Goal: Communication & Community: Answer question/provide support

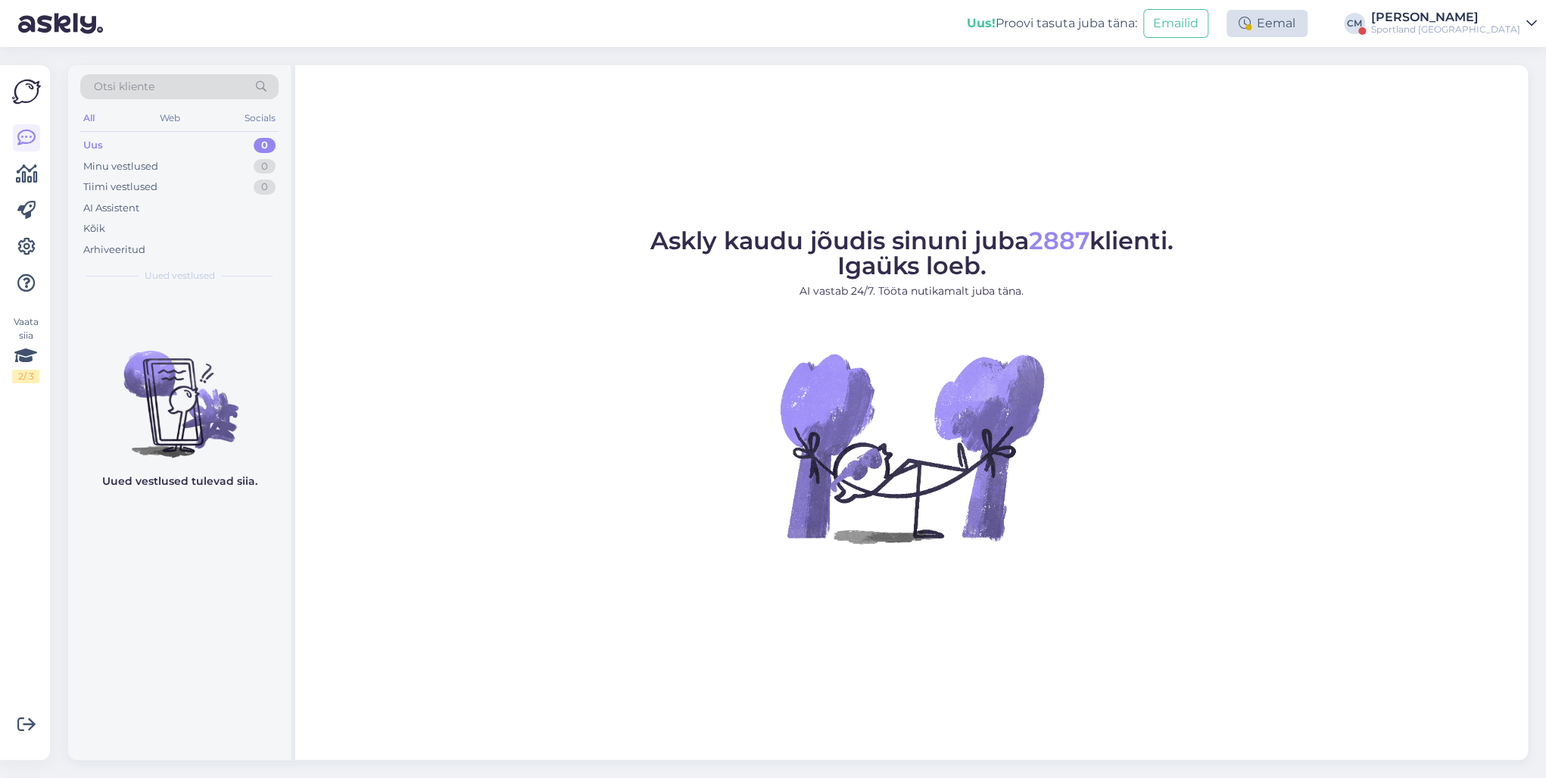
click at [1308, 23] on div "Eemal" at bounding box center [1267, 23] width 81 height 27
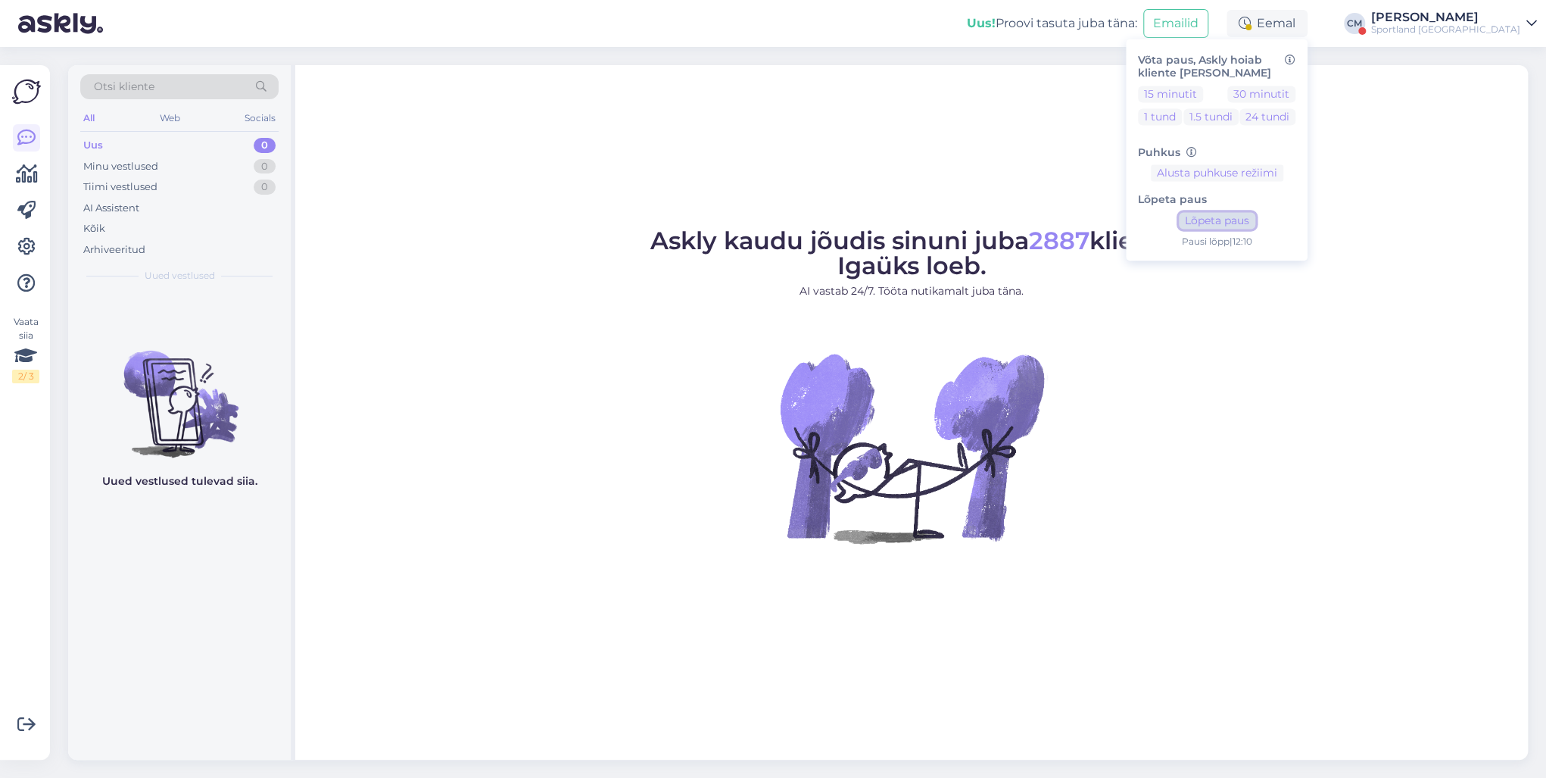
click at [1256, 218] on button "Lõpeta paus" at bounding box center [1217, 221] width 76 height 17
click at [1431, 30] on div "Sportland [GEOGRAPHIC_DATA]" at bounding box center [1445, 29] width 149 height 12
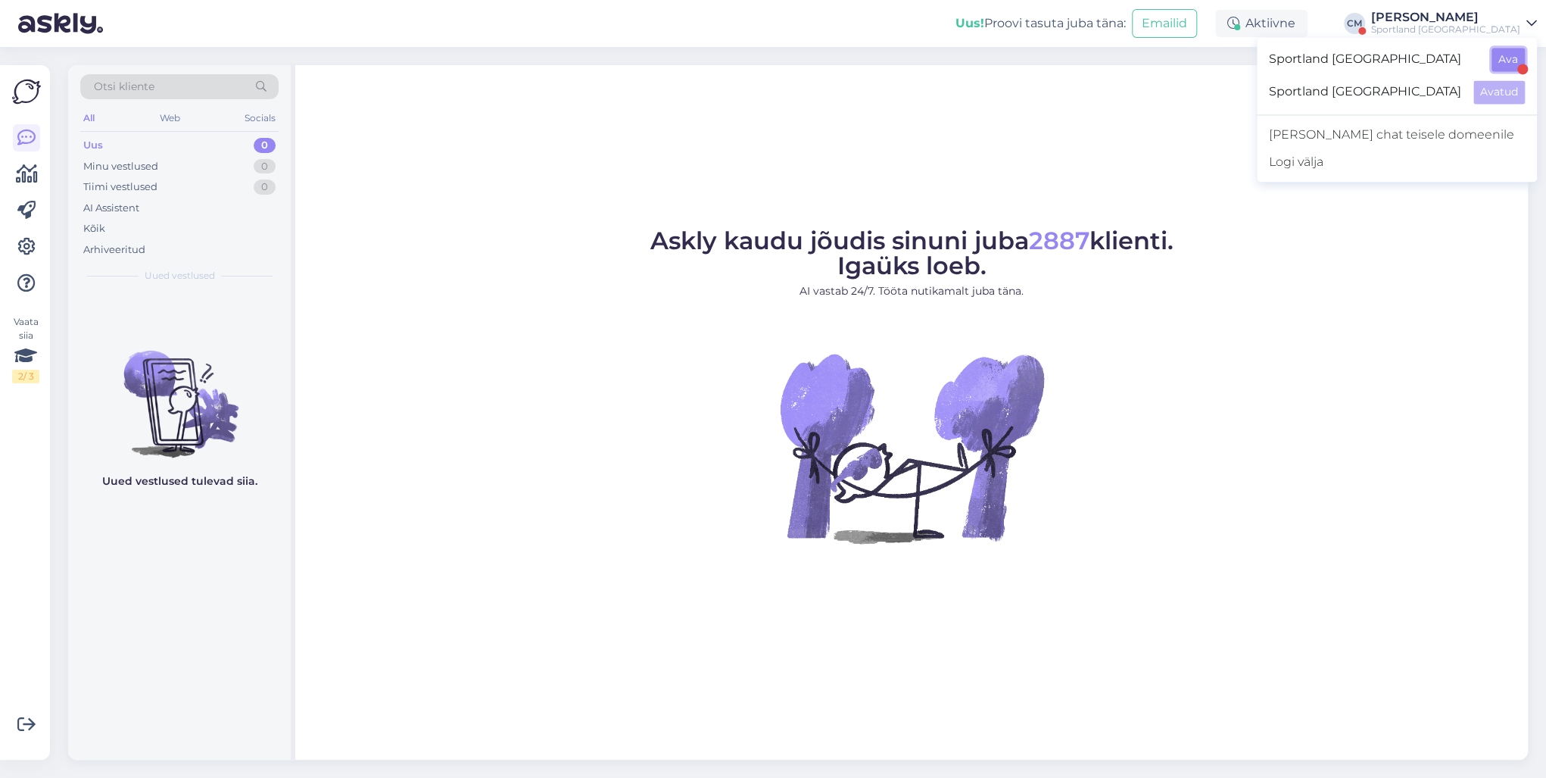
click at [1510, 55] on button "Ava" at bounding box center [1508, 59] width 33 height 23
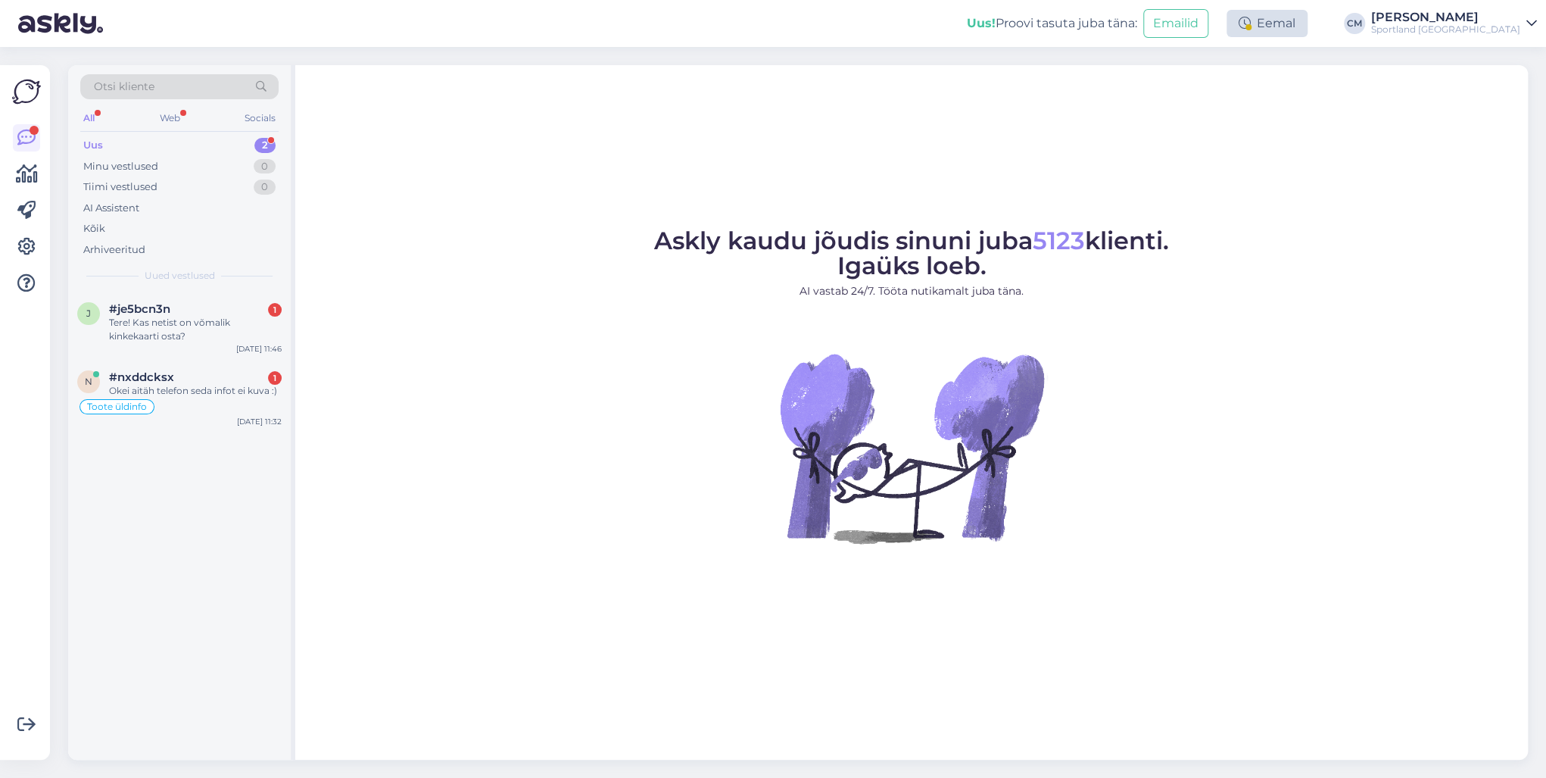
click at [1308, 29] on div "Eemal" at bounding box center [1267, 23] width 81 height 27
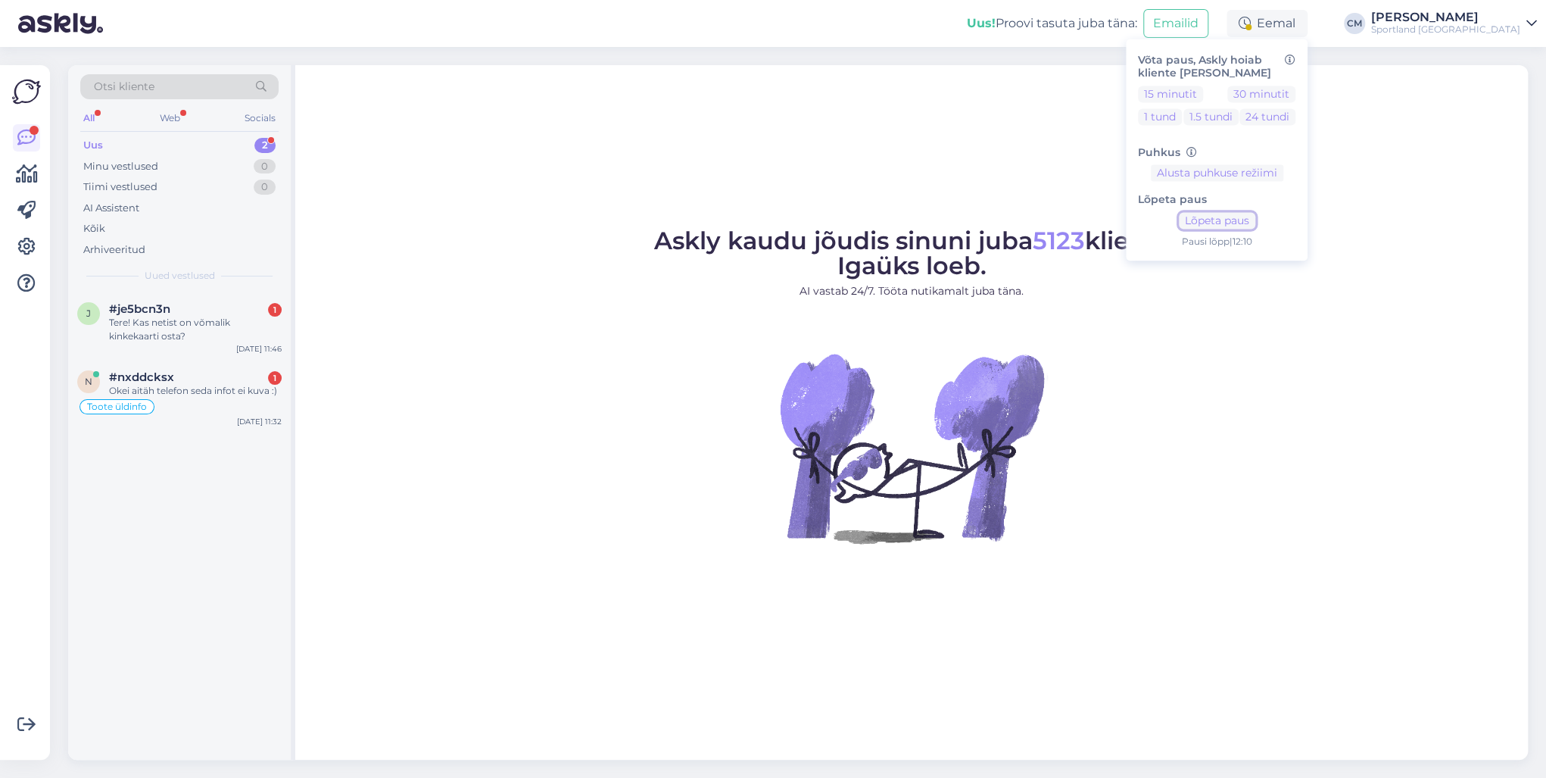
drag, startPoint x: 1266, startPoint y: 216, endPoint x: 1248, endPoint y: 219, distance: 18.4
click at [1256, 216] on button "Lõpeta paus" at bounding box center [1217, 221] width 76 height 17
click at [264, 379] on div "#nxddcksx 1" at bounding box center [195, 377] width 173 height 14
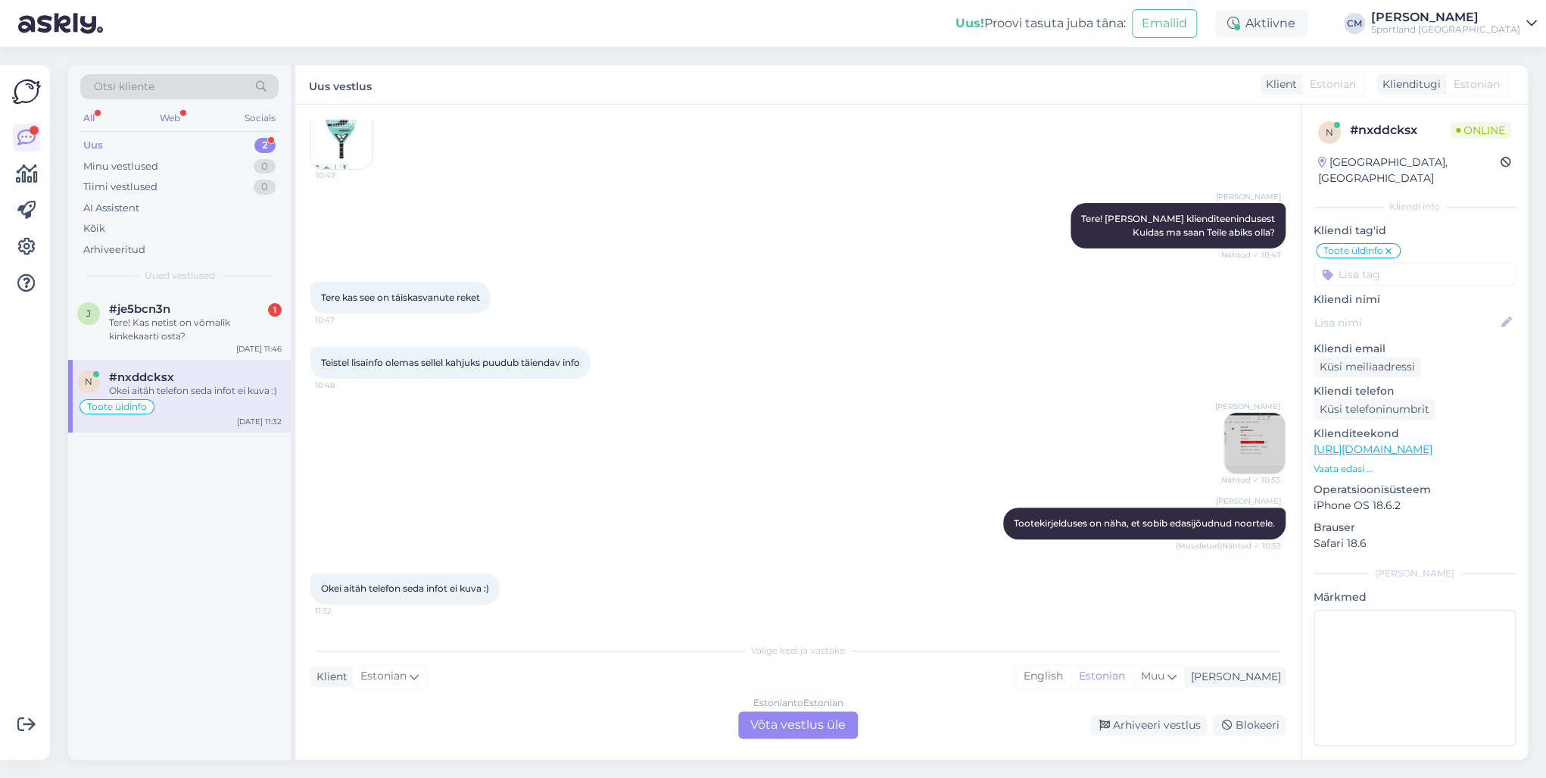
click at [788, 729] on div "Estonian to Estonian Võta vestlus üle" at bounding box center [798, 724] width 120 height 27
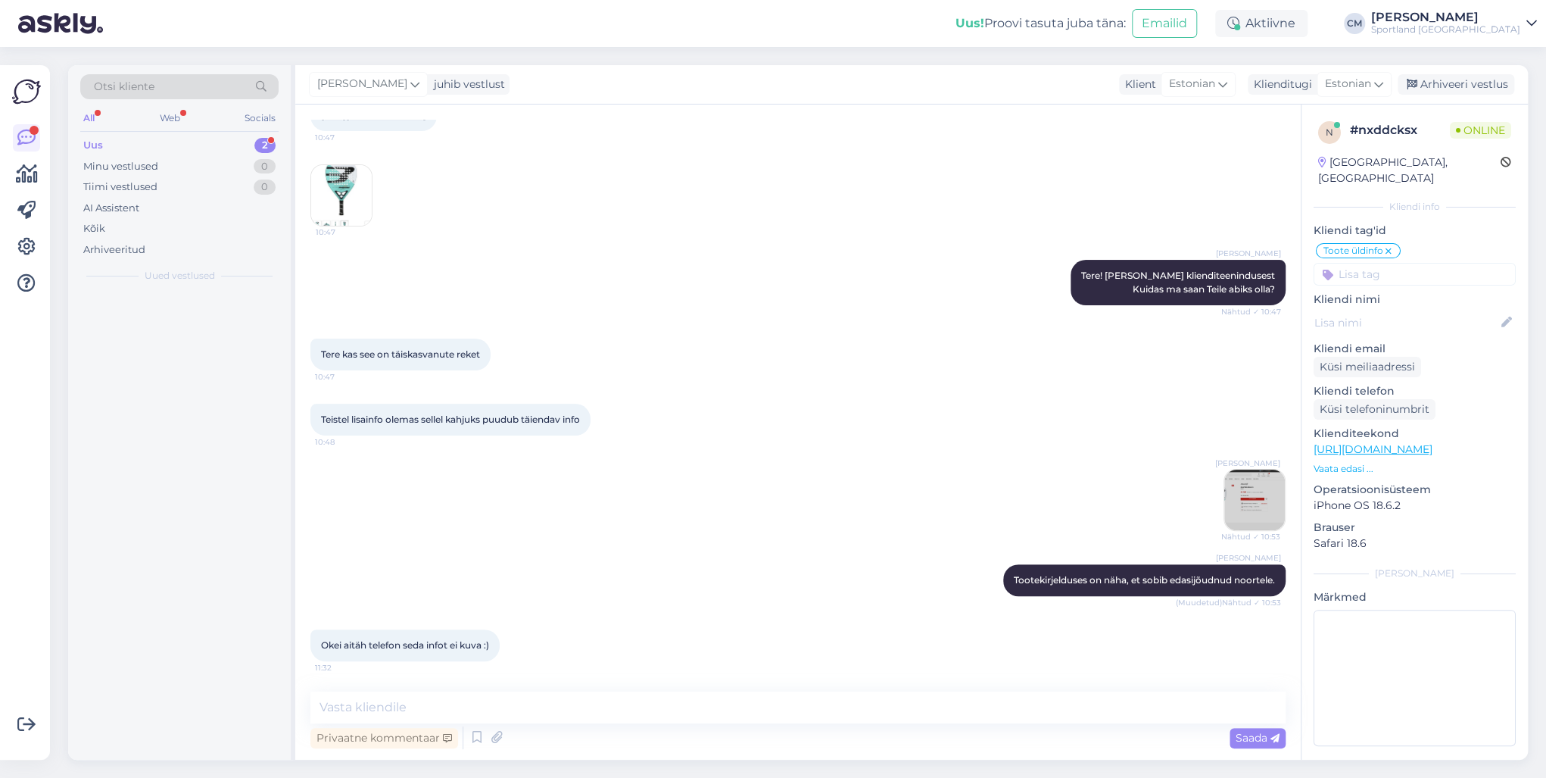
scroll to position [113, 0]
click at [709, 712] on textarea at bounding box center [797, 707] width 975 height 32
type textarea "k"
type textarea "Kas saan veel abiks olla?"
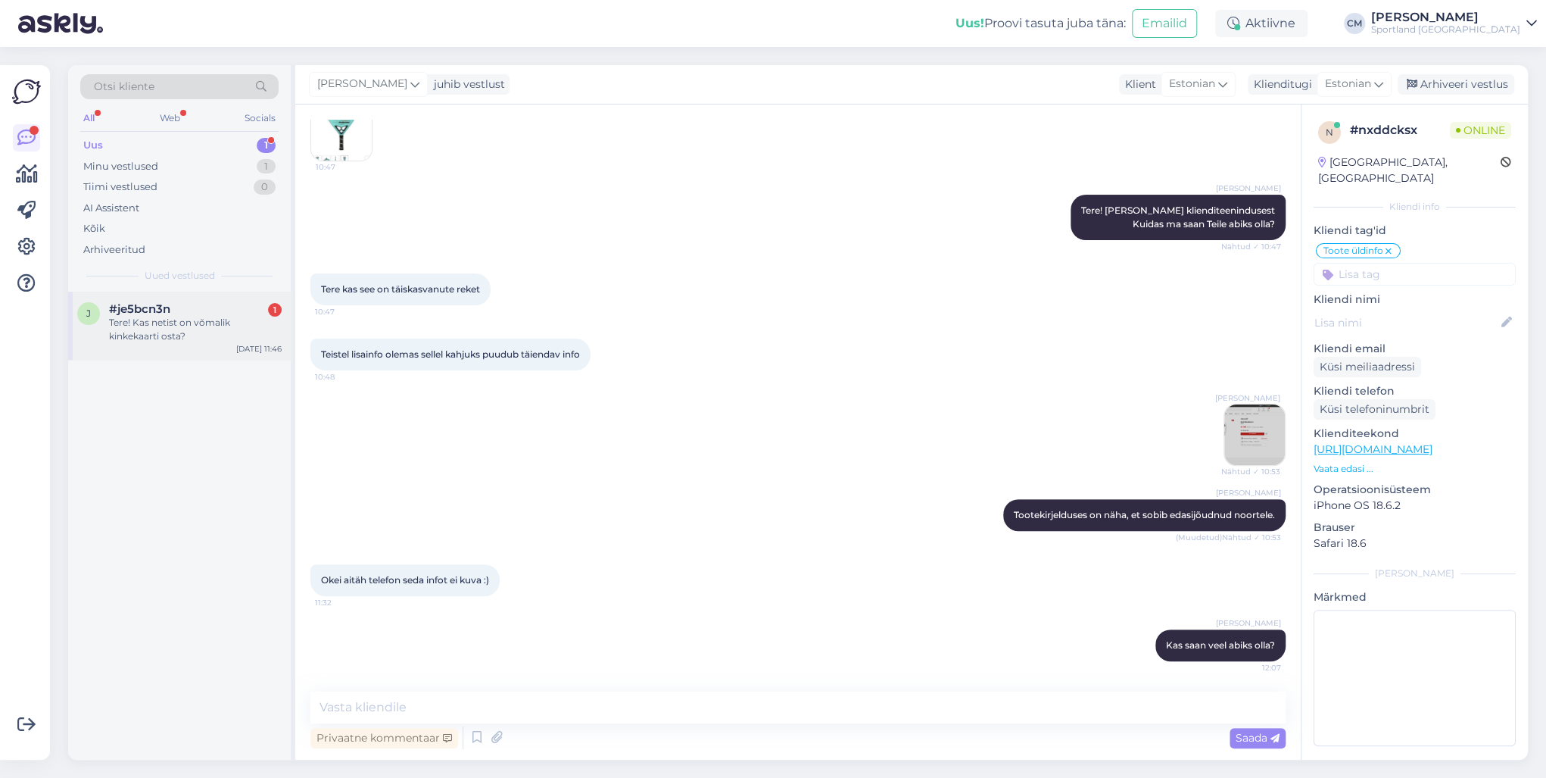
click at [141, 311] on span "#je5bcn3n" at bounding box center [139, 309] width 61 height 14
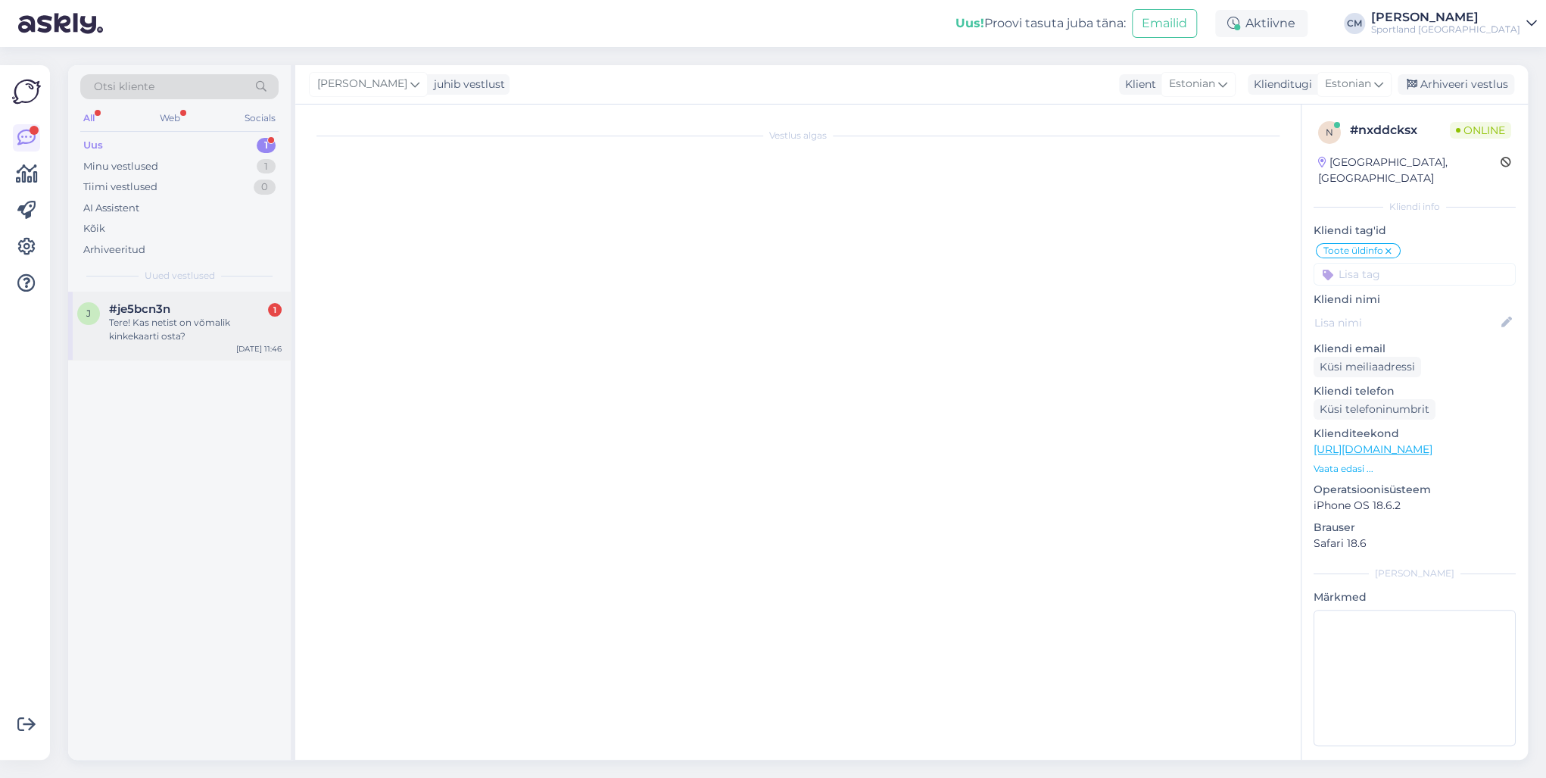
scroll to position [0, 0]
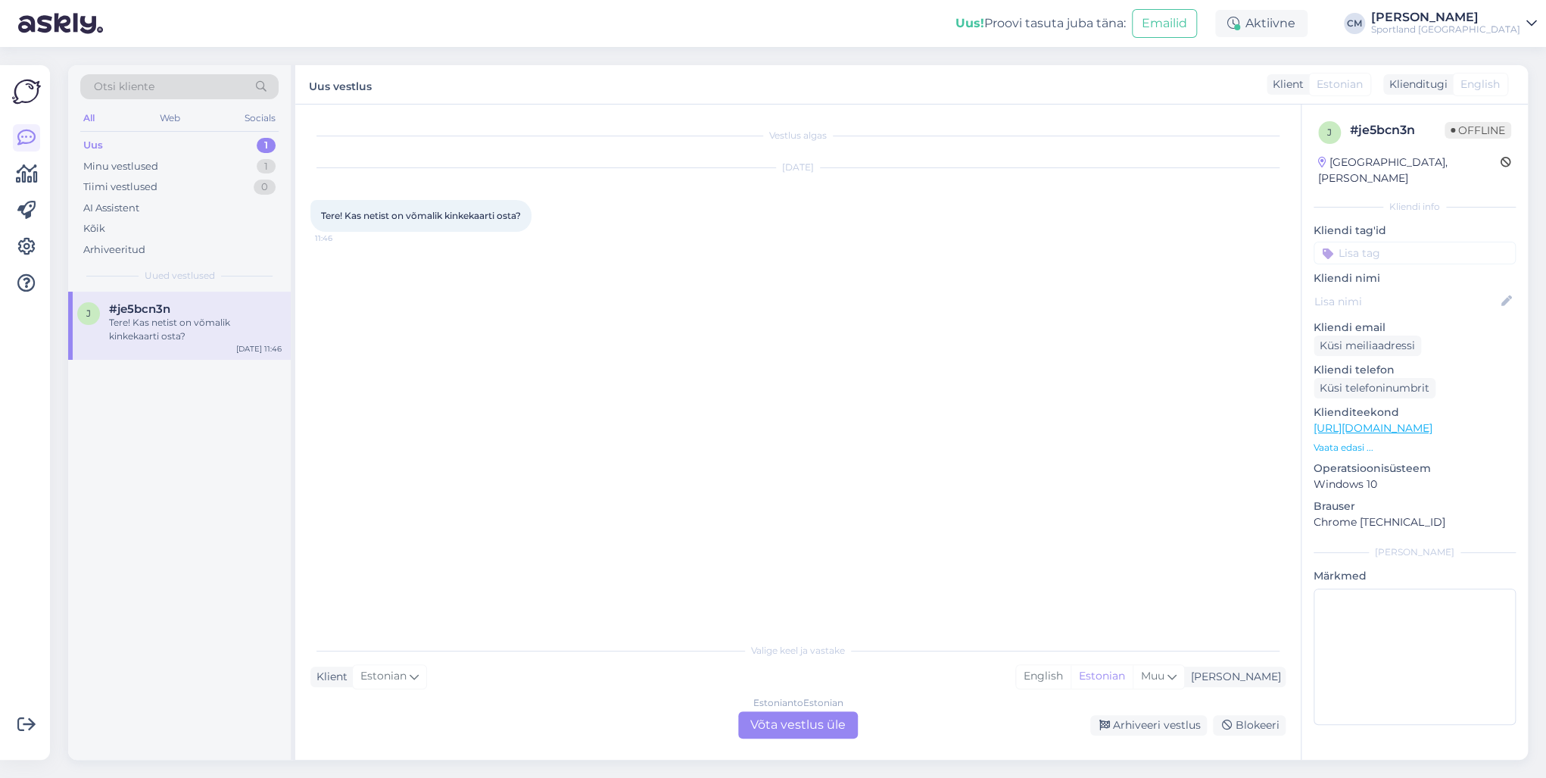
click at [841, 743] on div "Vestlus algas [DATE] Tere! Kas netist on võmalik kinkekaarti osta? 11:46 Valige…" at bounding box center [798, 432] width 1006 height 655
click at [812, 731] on div "Estonian to Estonian Võta vestlus üle" at bounding box center [798, 724] width 120 height 27
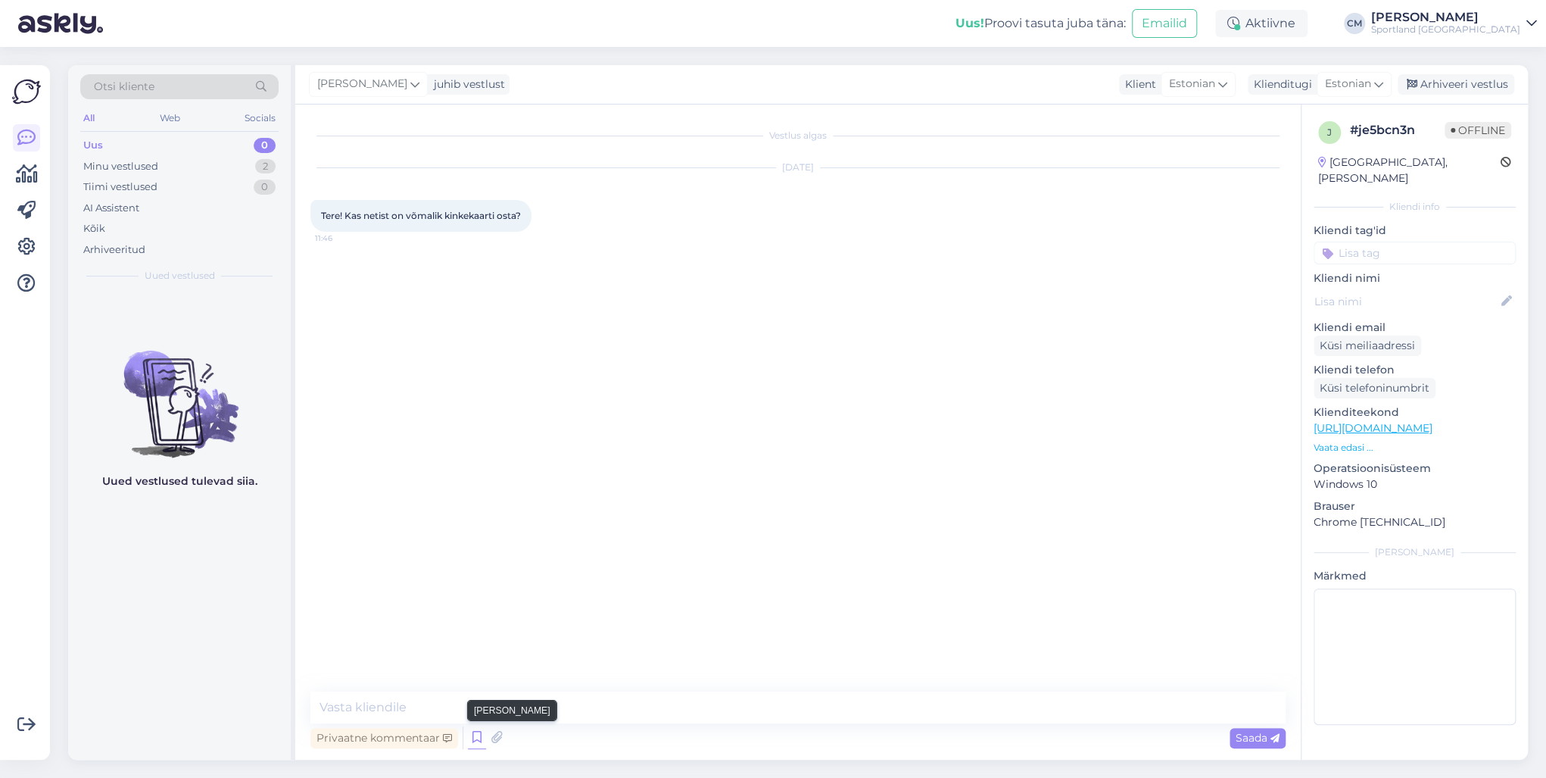
drag, startPoint x: 486, startPoint y: 740, endPoint x: 469, endPoint y: 740, distance: 17.4
click at [469, 740] on div "Privaatne kommentaar Saada" at bounding box center [797, 737] width 975 height 29
click at [469, 740] on icon at bounding box center [477, 737] width 18 height 23
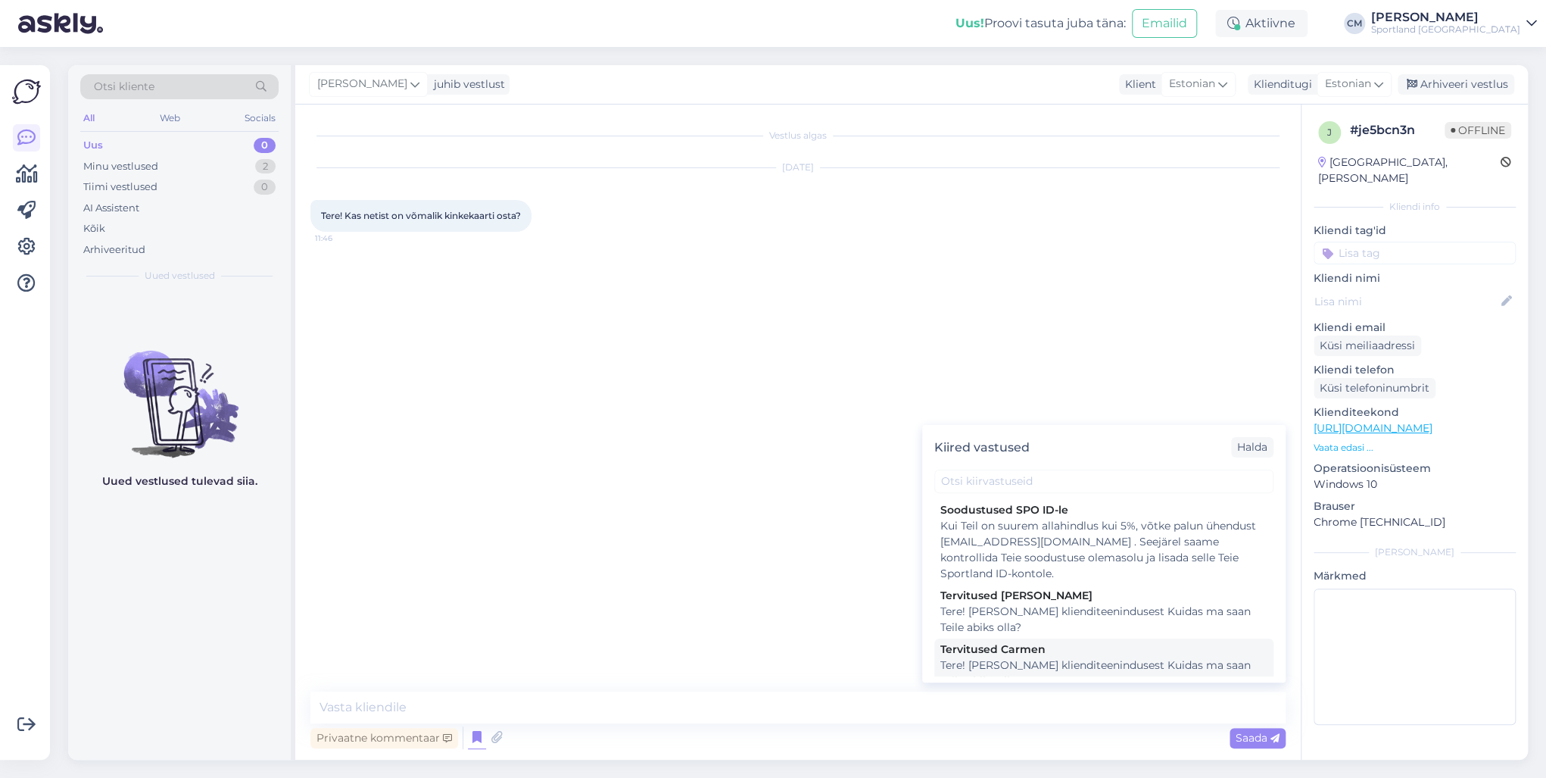
click at [1006, 647] on div "Tervitused Carmen" at bounding box center [1104, 649] width 327 height 16
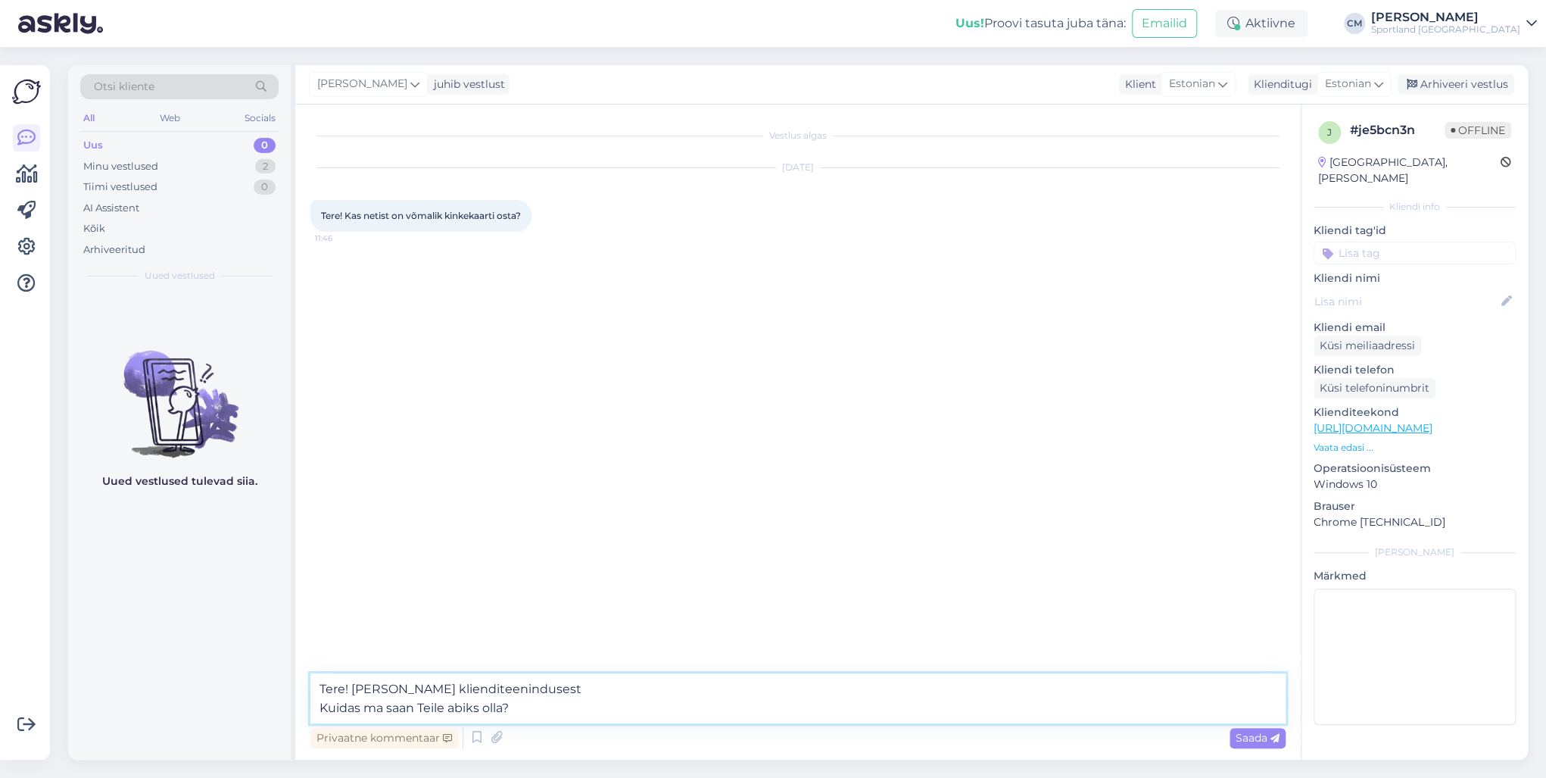
drag, startPoint x: 539, startPoint y: 711, endPoint x: 284, endPoint y: 702, distance: 255.4
click at [284, 702] on div "Otsi kliente All Web Socials Uus 0 Minu vestlused 2 Tiimi vestlused 0 AI Assist…" at bounding box center [798, 412] width 1460 height 694
type textarea "Tere! [PERSON_NAME] klienditeenindusest"
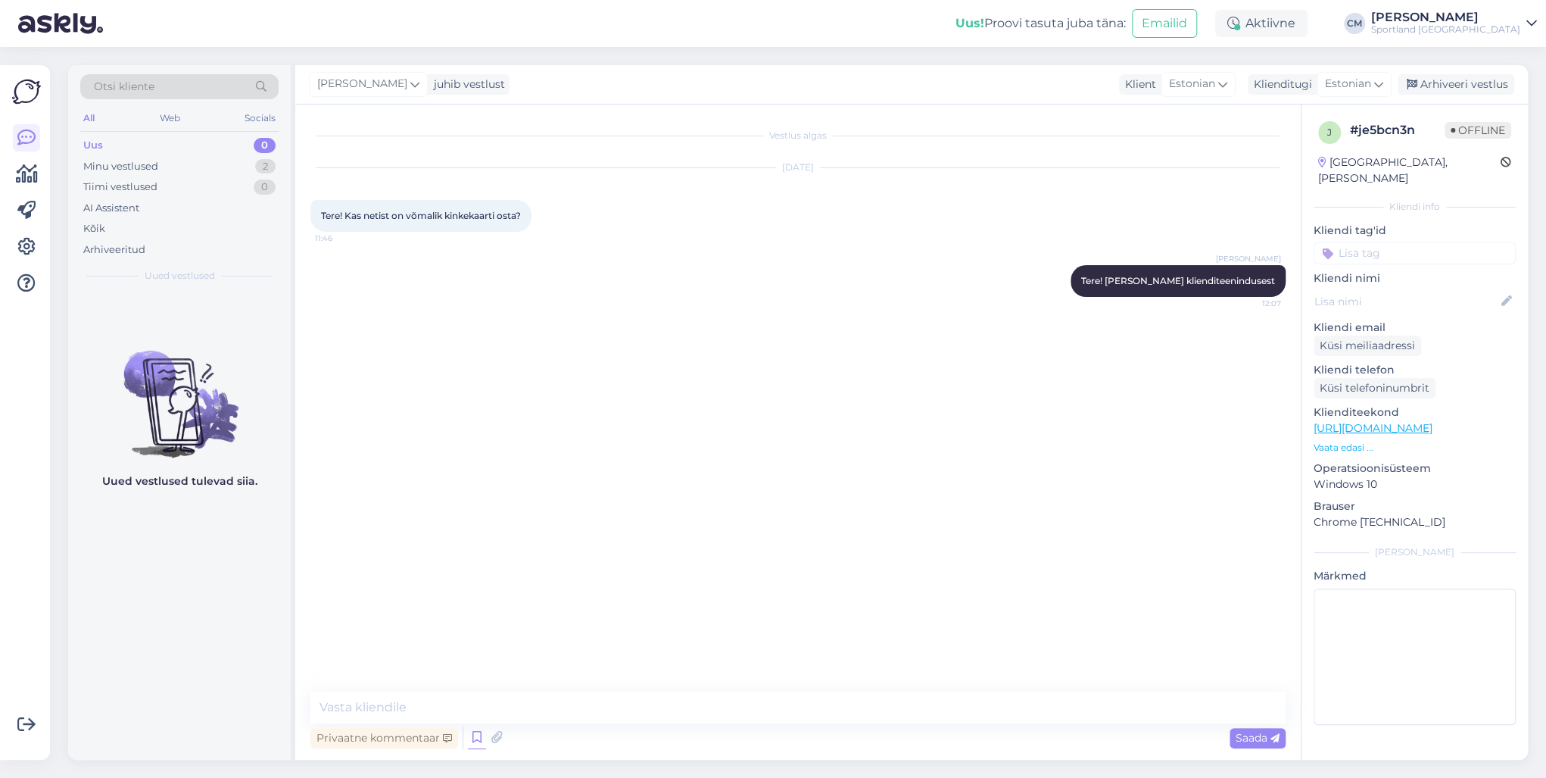
click at [468, 747] on icon at bounding box center [477, 737] width 18 height 23
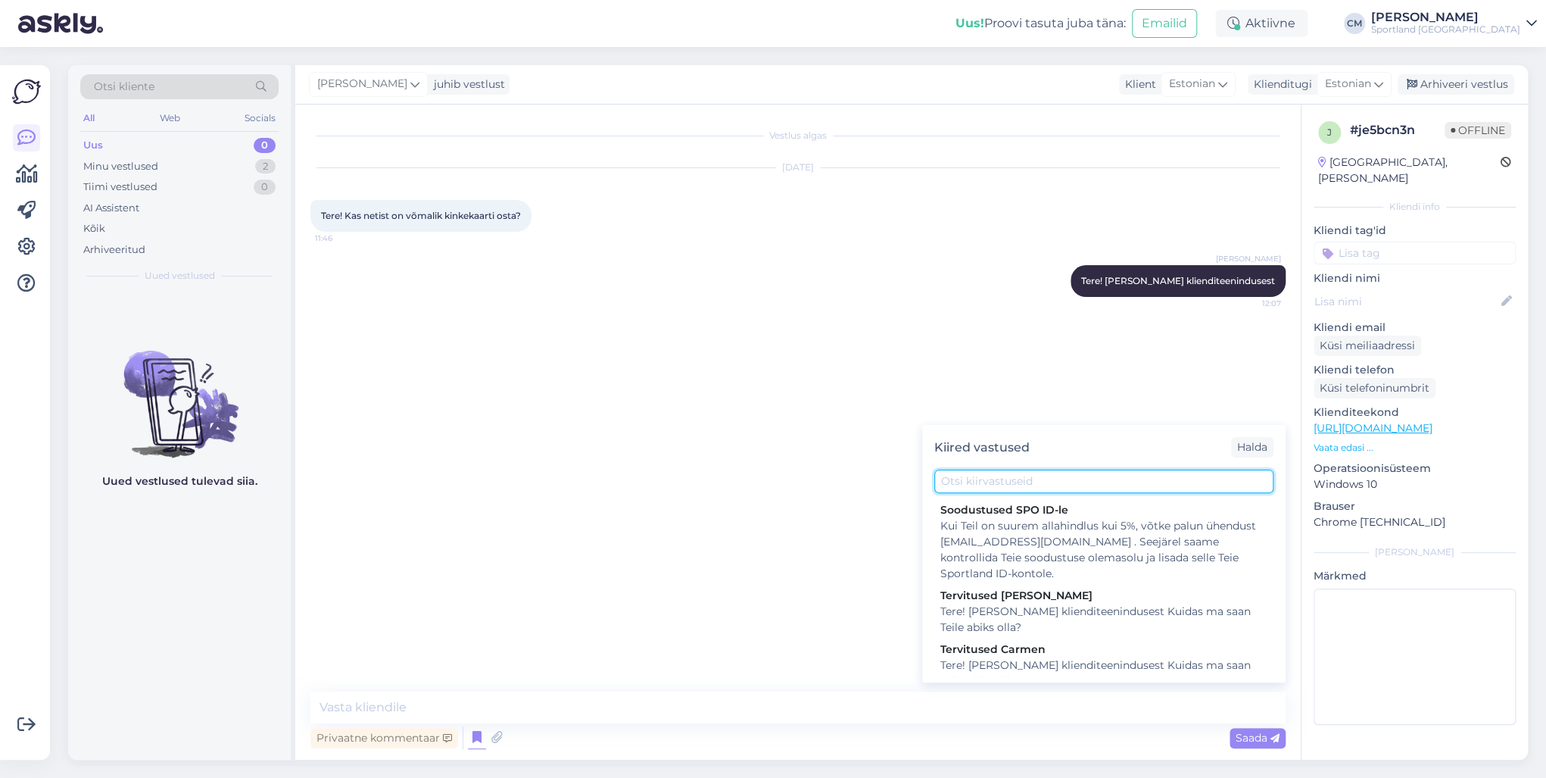
click at [1079, 484] on input "text" at bounding box center [1103, 481] width 339 height 23
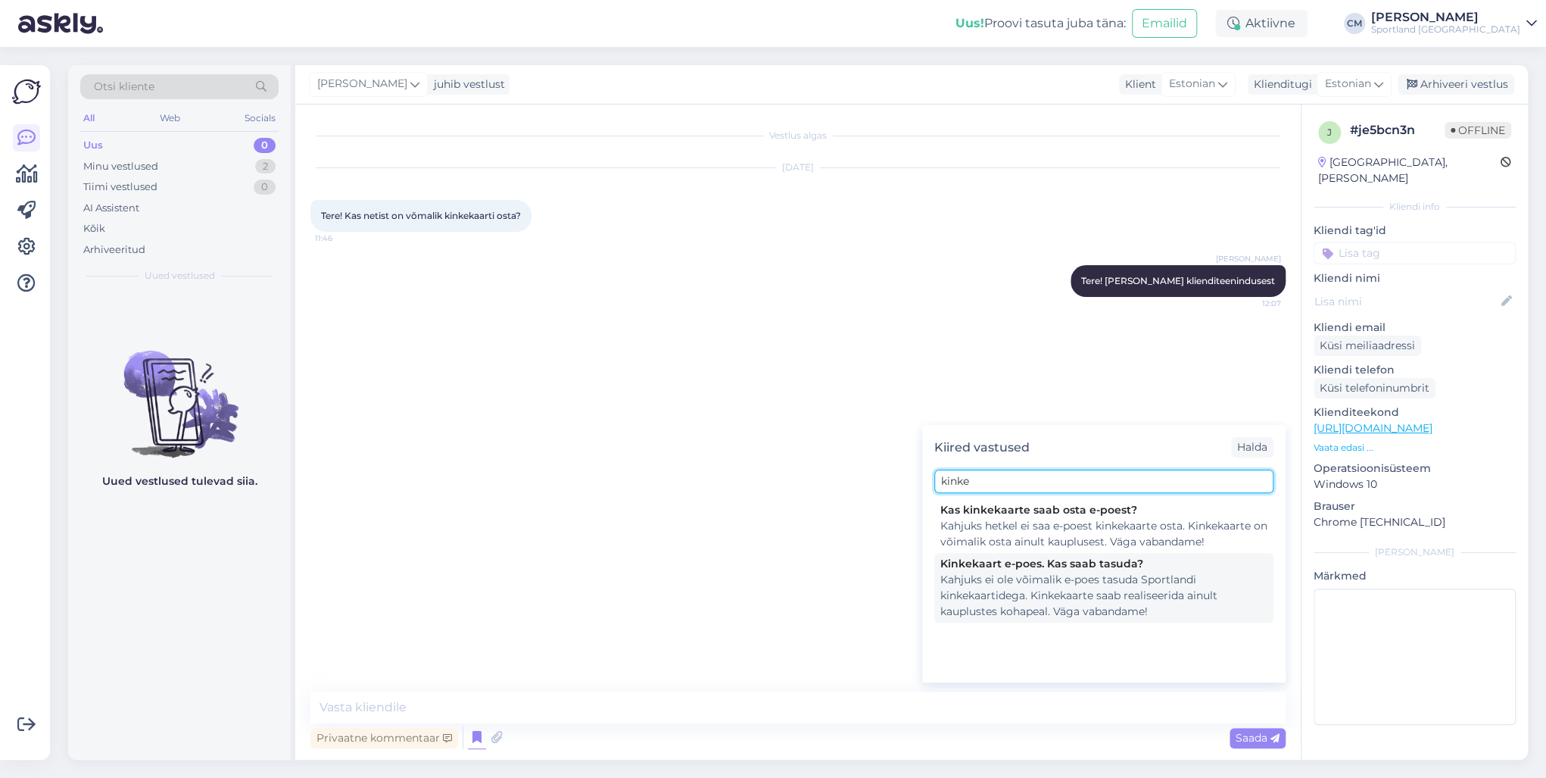
type input "kinke"
click at [1039, 594] on div "Kahjuks ei ole võimalik e-poes tasuda Sportlandi kinkekaartidega. Kinkekaarte s…" at bounding box center [1104, 596] width 327 height 48
type textarea "Kahjuks ei ole võimalik e-poes tasuda Sportlandi kinkekaartidega. Kinkekaarte s…"
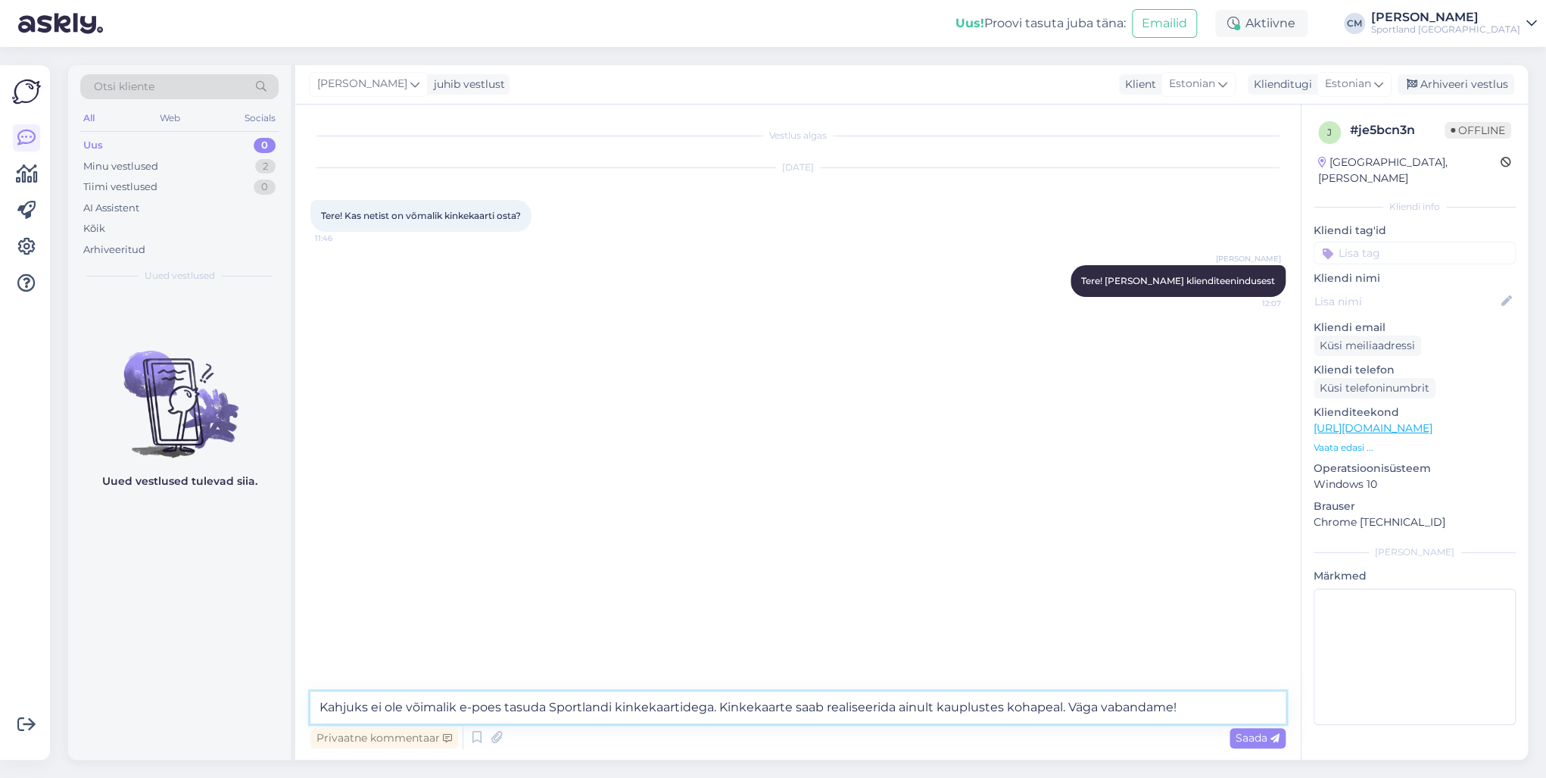
click at [487, 710] on textarea "Kahjuks ei ole võimalik e-poes tasuda Sportlandi kinkekaartidega. Kinkekaarte s…" at bounding box center [797, 707] width 975 height 32
drag, startPoint x: 1146, startPoint y: 712, endPoint x: 282, endPoint y: 713, distance: 864.1
click at [282, 713] on div "Otsi kliente All Web Socials Uus 0 Minu vestlused 2 Tiimi vestlused 0 AI Assist…" at bounding box center [798, 412] width 1460 height 694
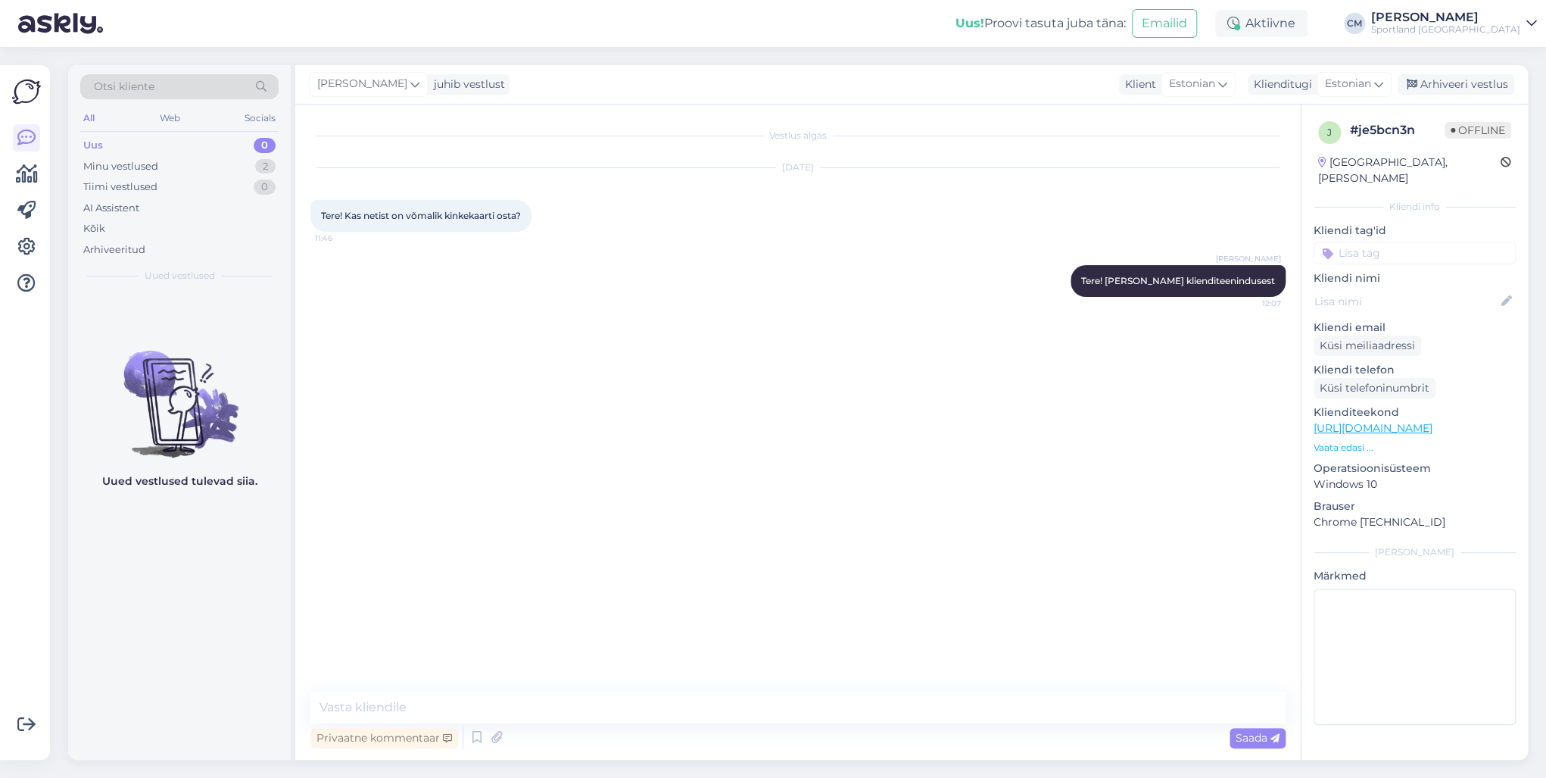
click at [465, 728] on div "Privaatne kommentaar Saada" at bounding box center [797, 737] width 975 height 29
click at [473, 737] on icon at bounding box center [477, 737] width 18 height 23
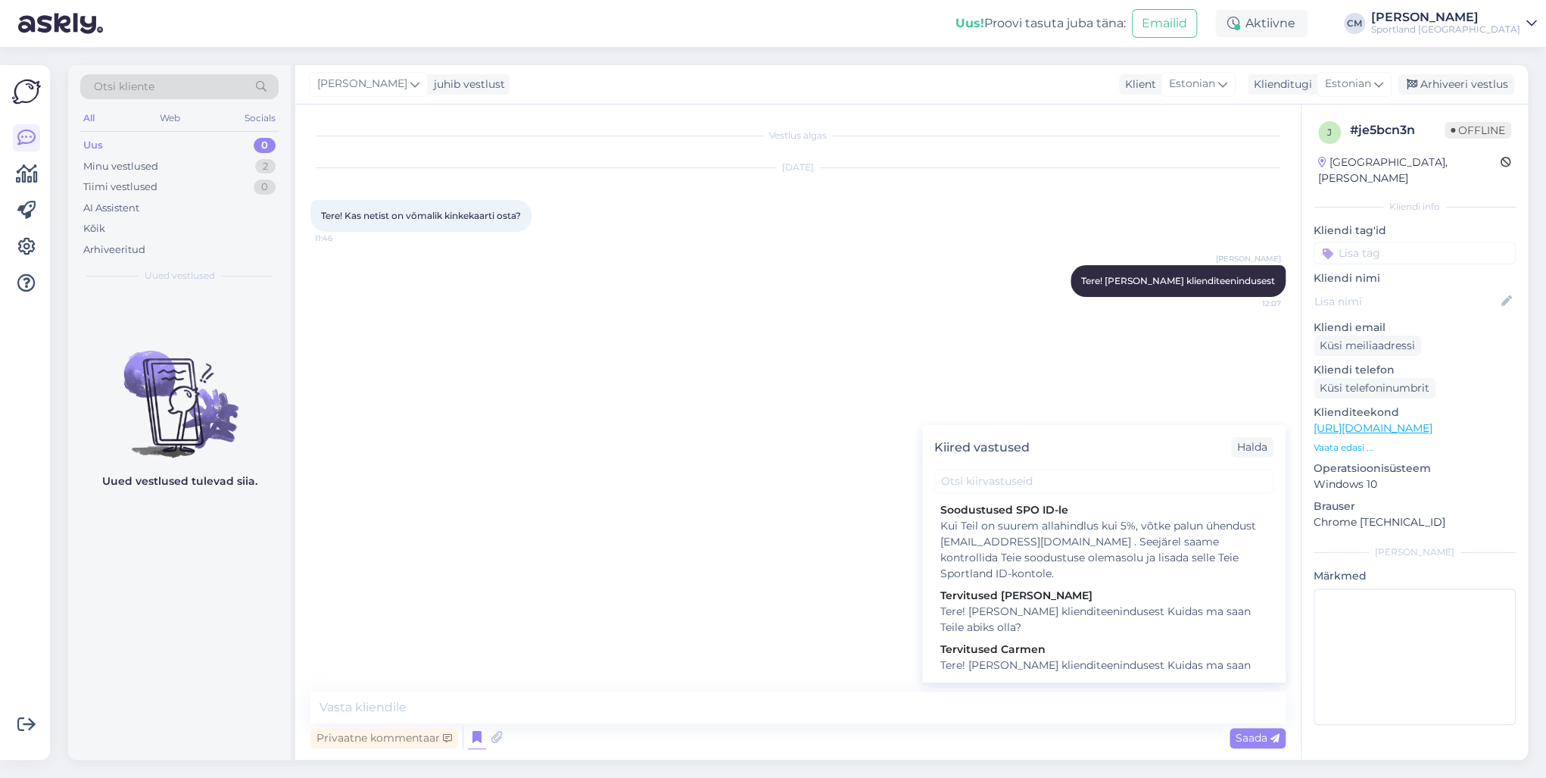
click at [997, 467] on div "Kiired vastused Halda" at bounding box center [1103, 447] width 363 height 45
click at [994, 479] on input "text" at bounding box center [1103, 481] width 339 height 23
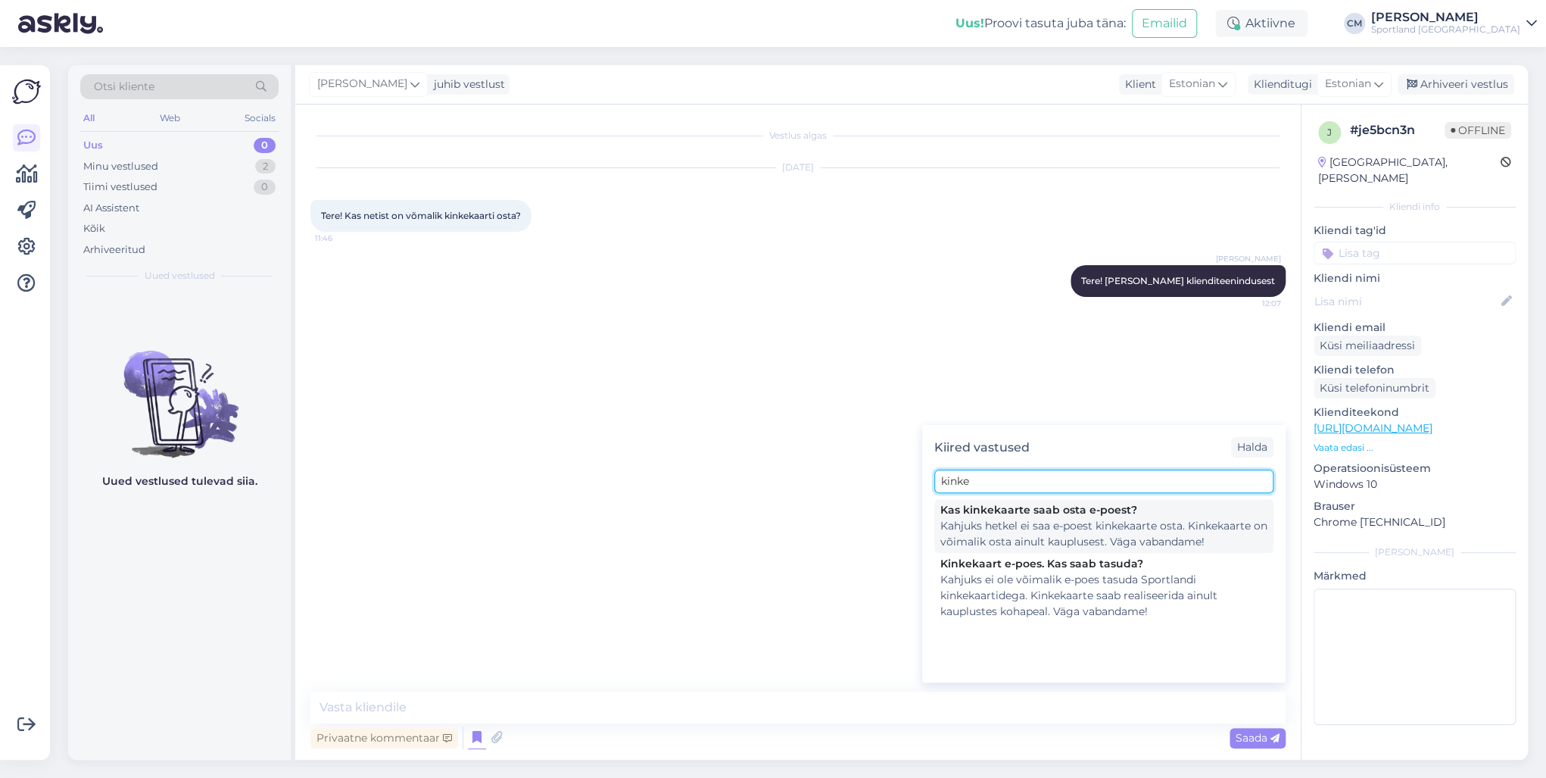
type input "kinke"
click at [1027, 544] on div "Kahjuks hetkel ei saa e-poest kinkekaarte osta. Kinkekaarte on võimalik osta ai…" at bounding box center [1104, 534] width 327 height 32
type textarea "Kahjuks hetkel ei saa e-poest kinkekaarte osta. Kinkekaarte on võimalik osta ai…"
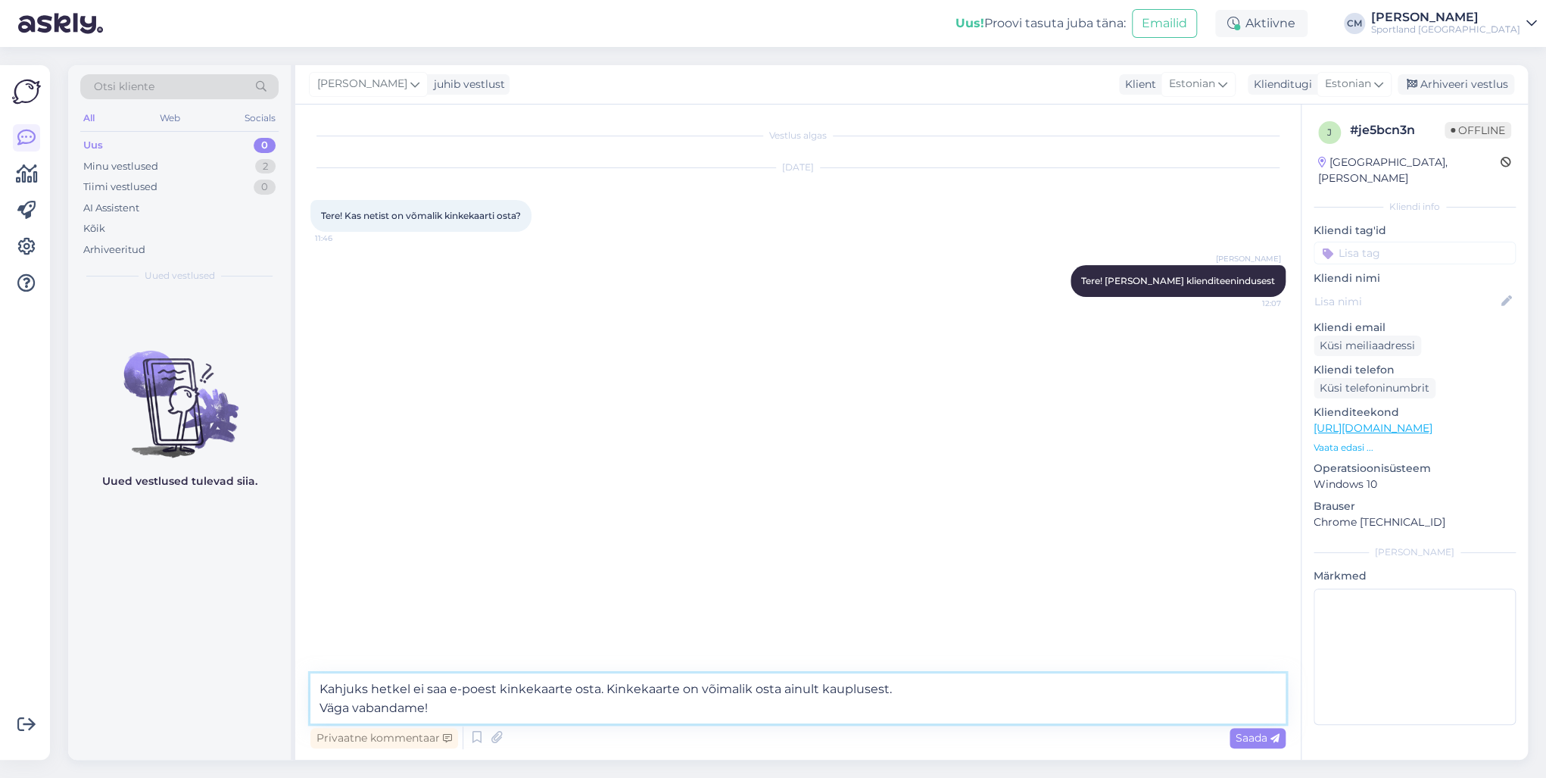
click at [778, 697] on textarea "Kahjuks hetkel ei saa e-poest kinkekaarte osta. Kinkekaarte on võimalik osta ai…" at bounding box center [797, 698] width 975 height 50
click at [725, 707] on textarea "Kahjuks hetkel ei saa e-poest kinkekaarte osta. Kinkekaarte on võimalik osta ai…" at bounding box center [797, 698] width 975 height 50
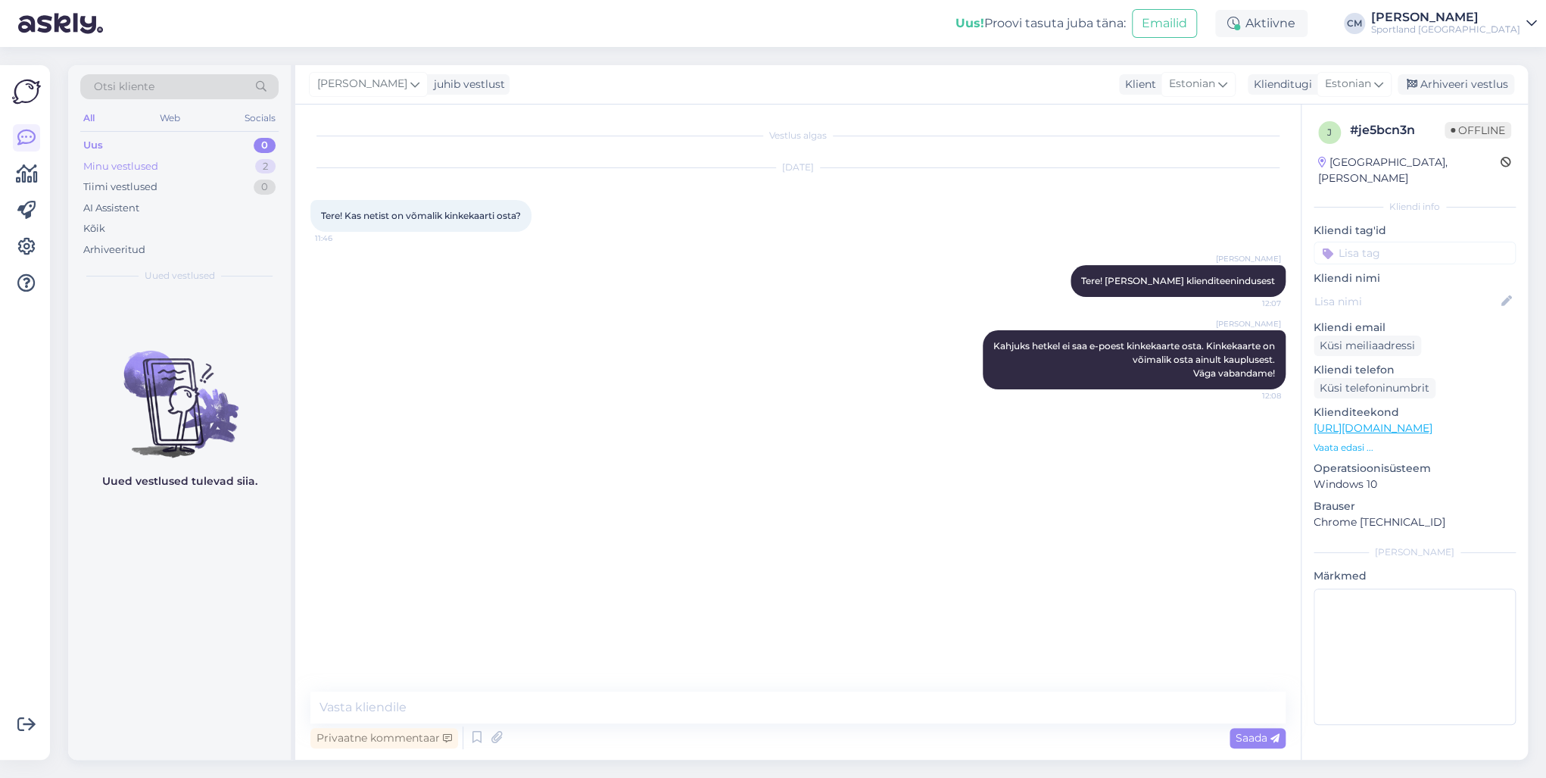
click at [186, 169] on div "Minu vestlused 2" at bounding box center [179, 166] width 198 height 21
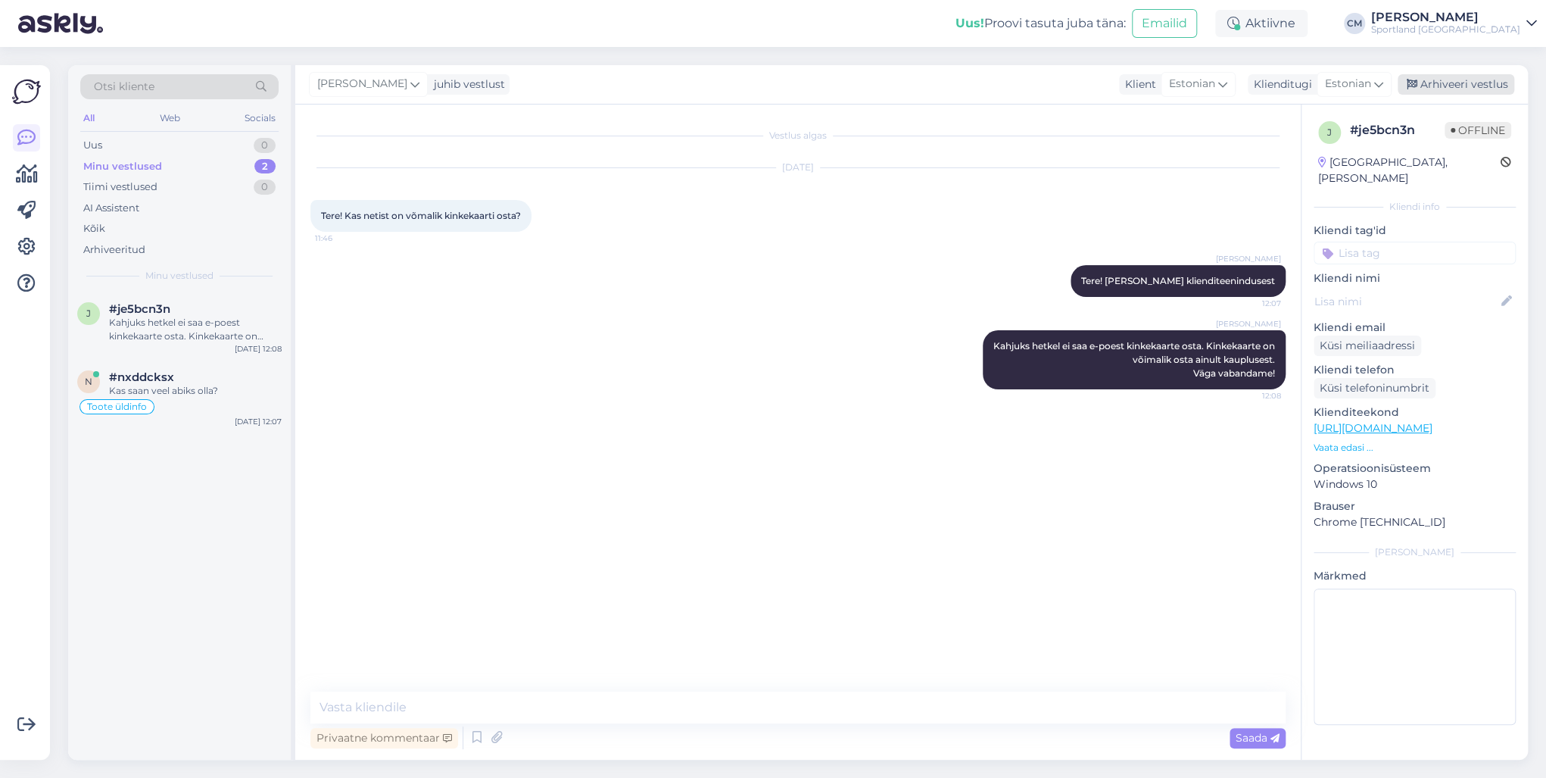
click at [1462, 88] on div "Arhiveeri vestlus" at bounding box center [1456, 84] width 117 height 20
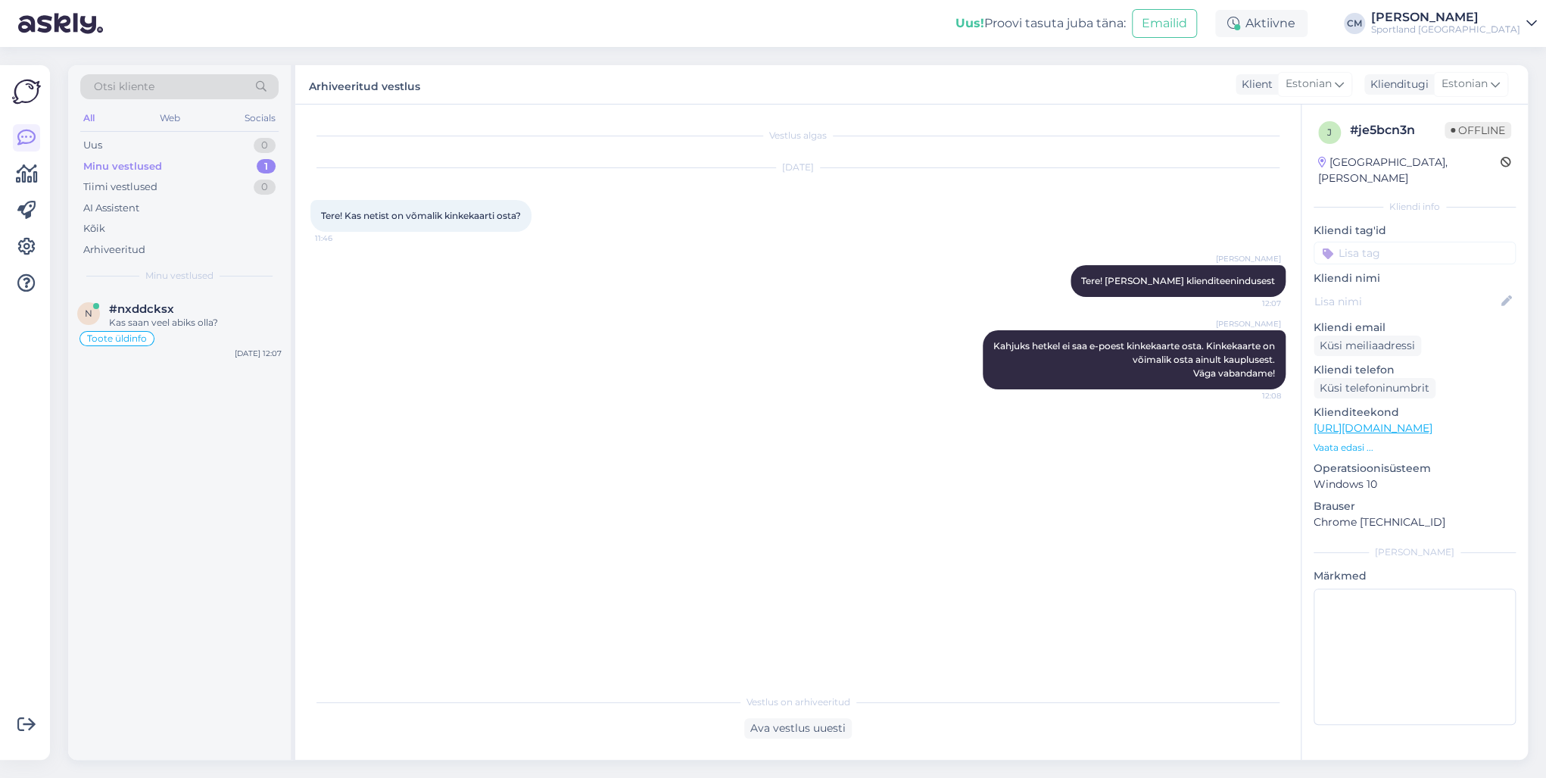
click at [1418, 242] on input at bounding box center [1415, 253] width 202 height 23
type input "kinke"
click at [1415, 307] on span "kinkekaart (e-poes)" at bounding box center [1414, 311] width 87 height 9
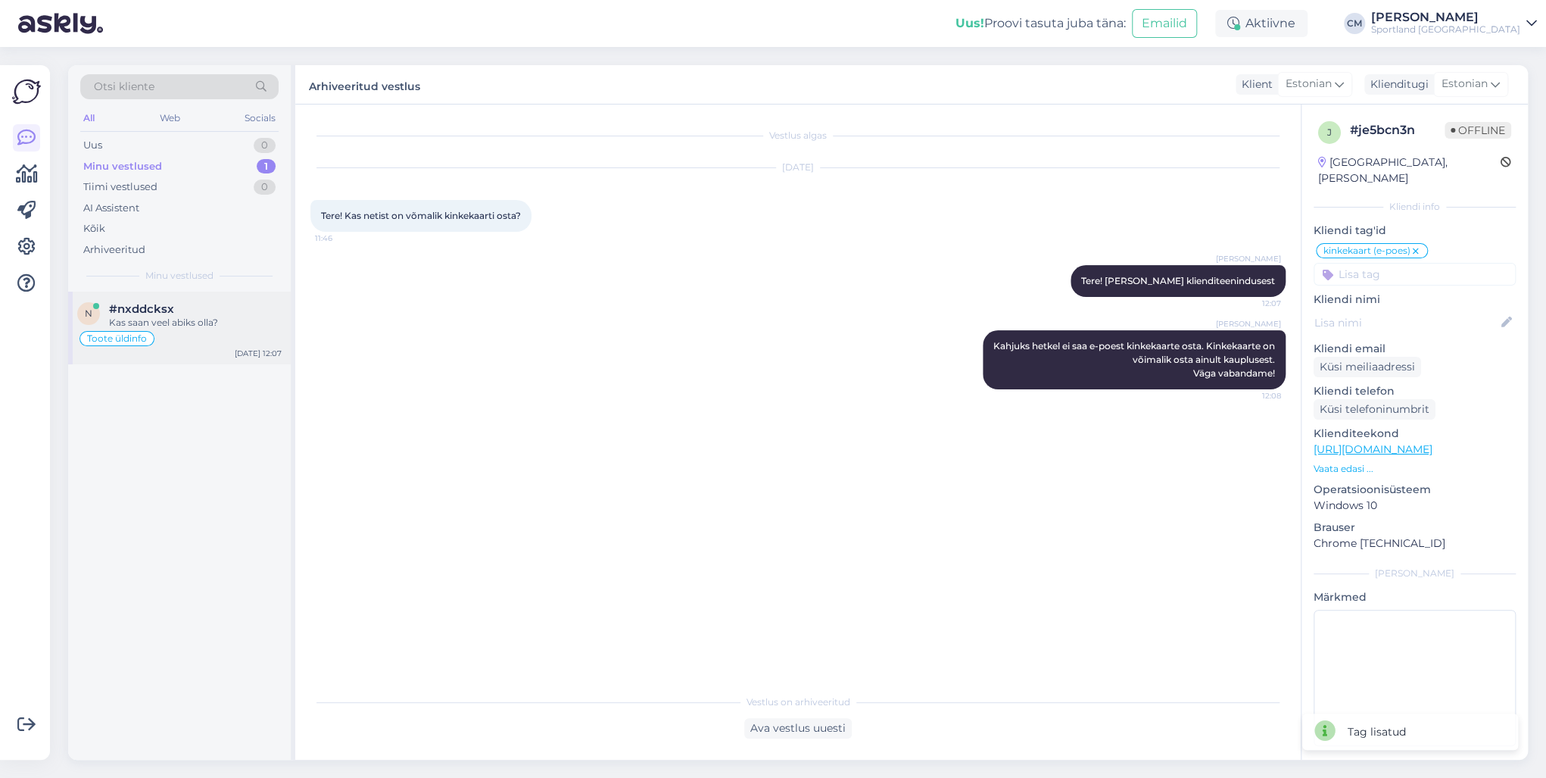
click at [186, 332] on div "Toote üldinfo" at bounding box center [179, 338] width 204 height 18
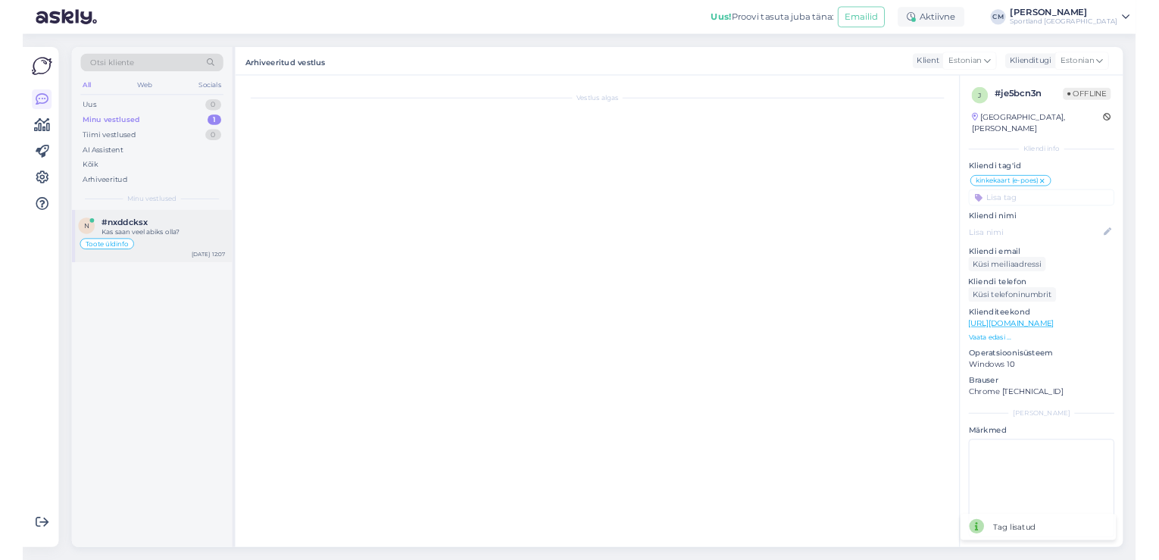
scroll to position [179, 0]
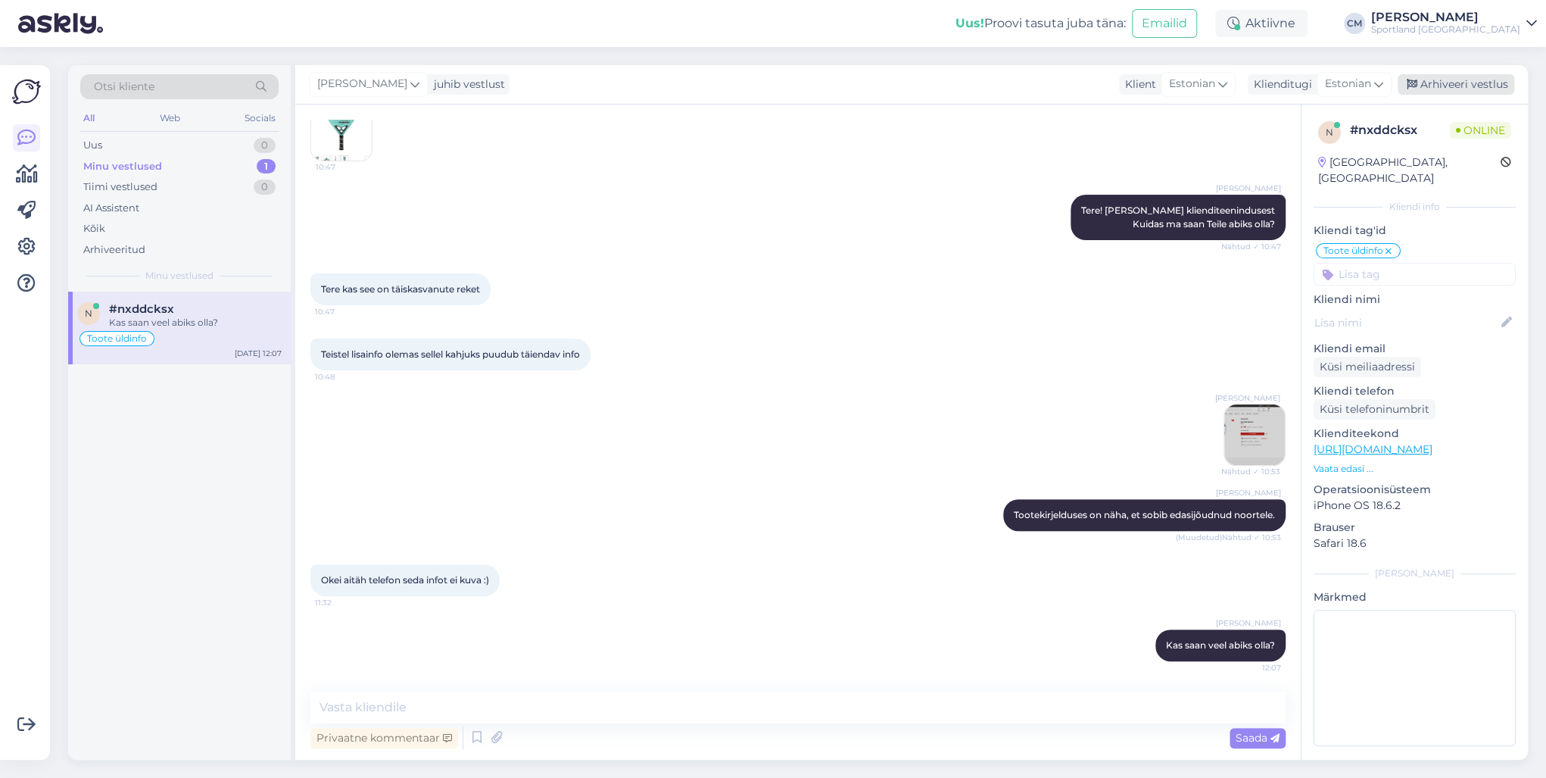
click at [1467, 86] on div "Arhiveeri vestlus" at bounding box center [1456, 84] width 117 height 20
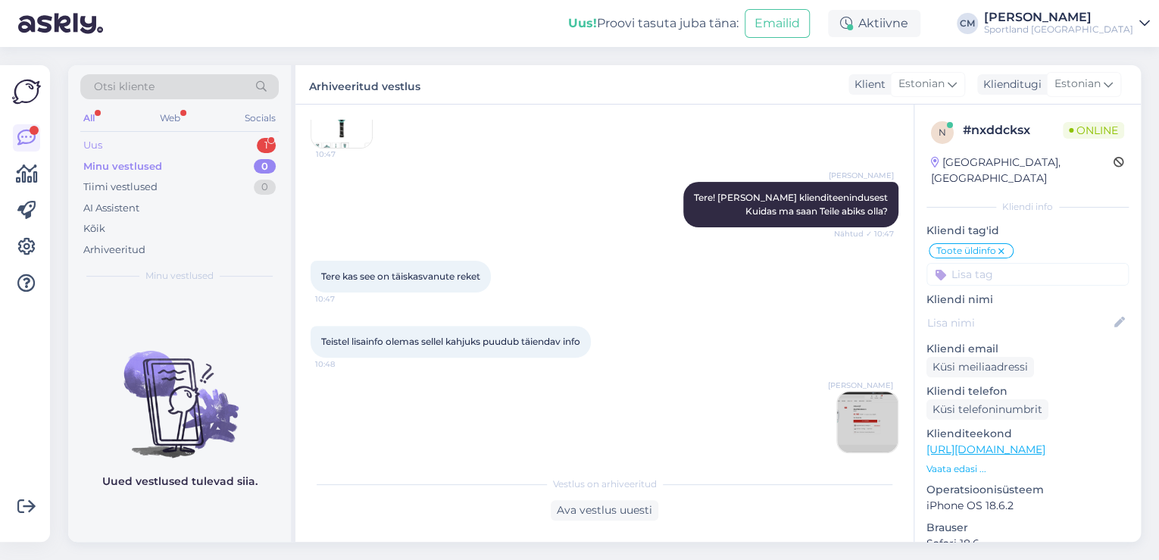
click at [245, 139] on div "Uus 1" at bounding box center [179, 145] width 198 height 21
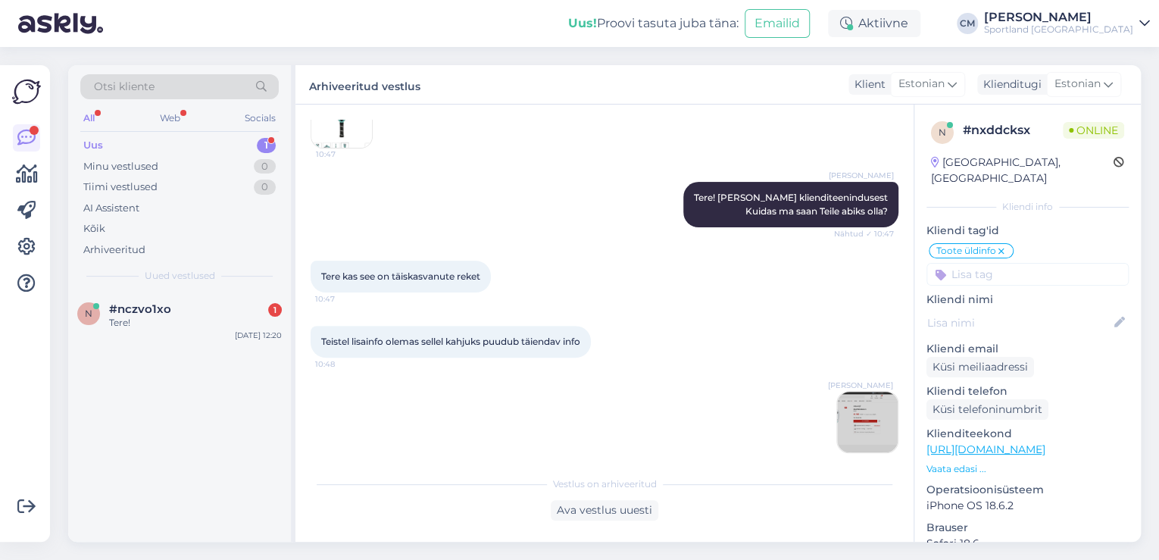
click at [239, 354] on div "n #nczvo1xo 1 Tere! [DATE] 12:20" at bounding box center [179, 417] width 223 height 250
click at [246, 331] on div "[DATE] 12:20" at bounding box center [258, 334] width 47 height 11
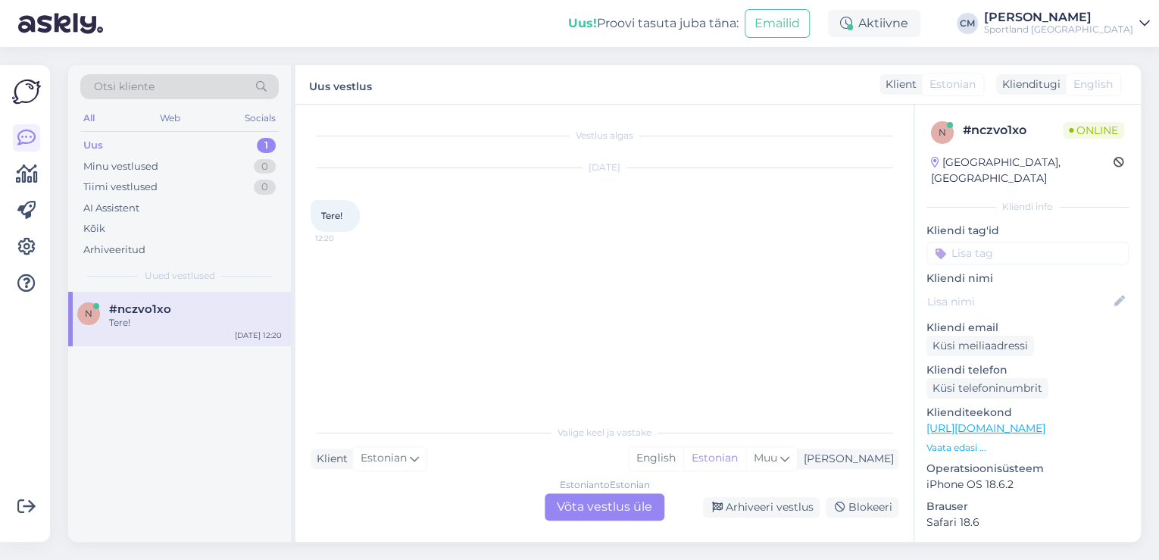
click at [589, 509] on div "Estonian to Estonian Võta vestlus üle" at bounding box center [604, 506] width 120 height 27
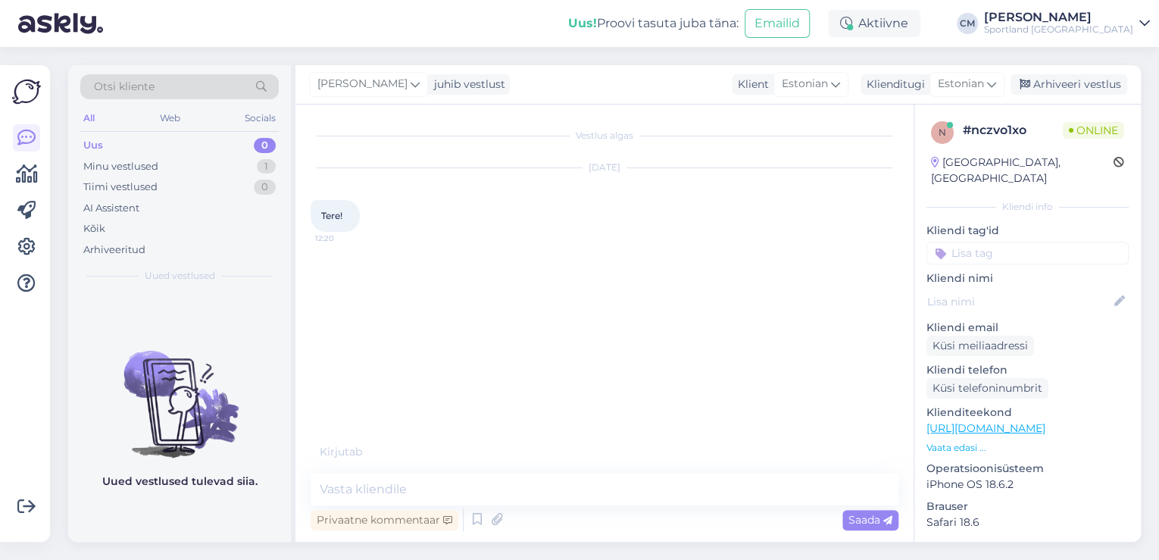
click at [466, 518] on div "Privaatne kommentaar Saada" at bounding box center [604, 519] width 588 height 29
click at [476, 515] on icon at bounding box center [477, 519] width 18 height 23
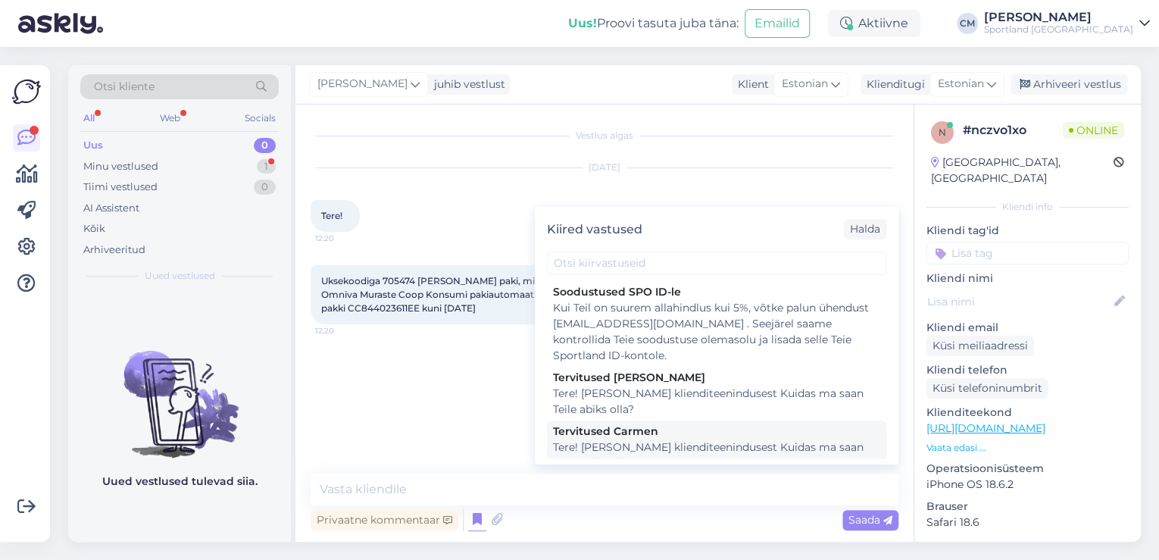
click at [622, 457] on div "Tere! [PERSON_NAME] klienditeenindusest Kuidas ma saan Teile abiks olla?" at bounding box center [716, 455] width 327 height 32
type textarea "Tere! [PERSON_NAME] klienditeenindusest Kuidas ma saan Teile abiks olla?"
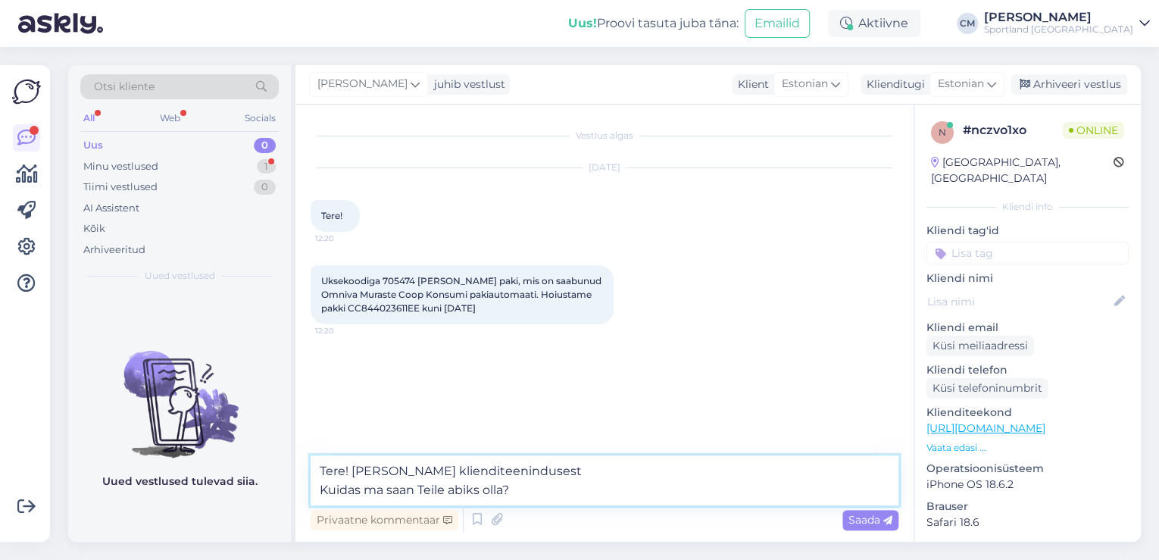
click at [601, 501] on textarea "Tere! [PERSON_NAME] klienditeenindusest Kuidas ma saan Teile abiks olla?" at bounding box center [604, 480] width 588 height 50
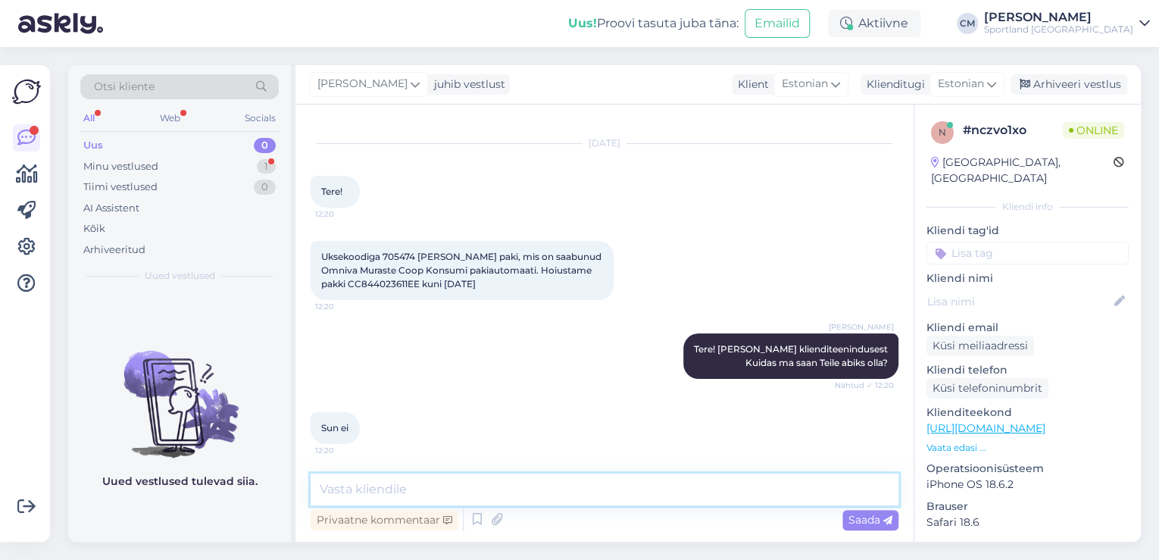
scroll to position [89, 0]
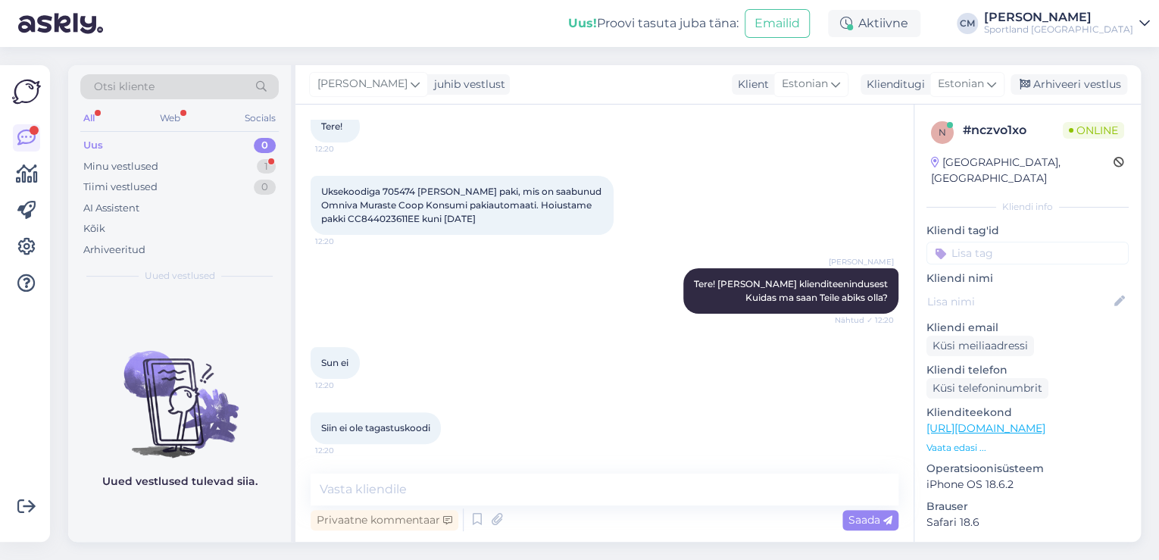
click at [380, 222] on span "Uksekoodiga 705474 [PERSON_NAME] paki, mis on saabunud Omniva Muraste Coop Kons…" at bounding box center [462, 205] width 282 height 39
copy span "CC844023611EE"
click at [396, 501] on textarea at bounding box center [604, 489] width 588 height 32
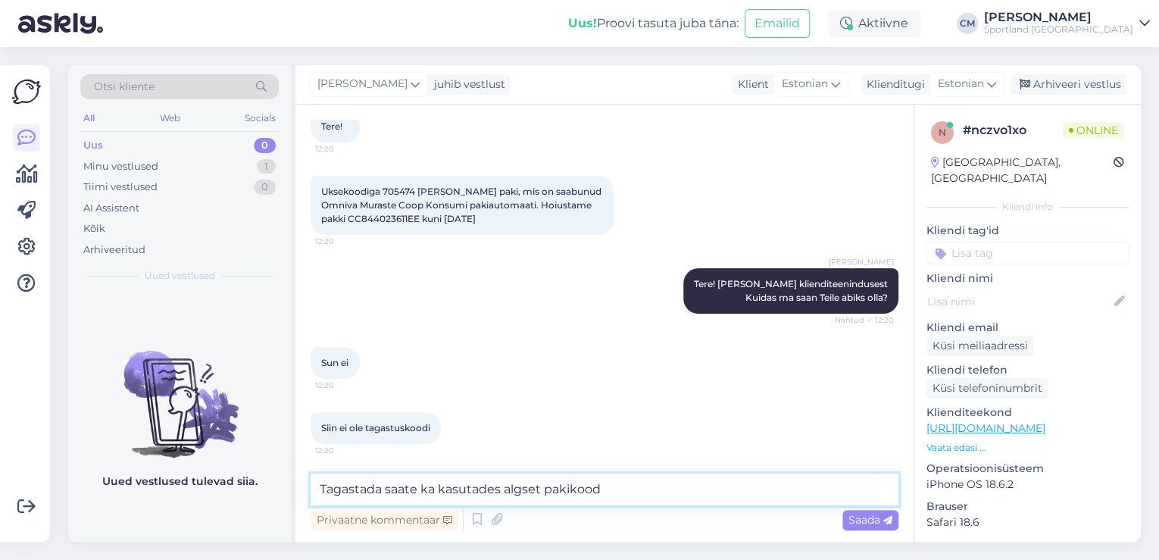
paste textarea "CC844023611EE"
click at [597, 491] on textarea "Tagastada saate ka kasutades algset pakikood CC844023611EE ." at bounding box center [604, 489] width 588 height 32
click at [604, 487] on textarea "Tagastada saate ka kasutades algset pakikoodi CC844023611EE ." at bounding box center [604, 489] width 588 height 32
click at [733, 485] on textarea "Tagastada saate ka kasutades algset pakikoodi CC844023611EE ." at bounding box center [604, 489] width 588 height 32
paste textarea "Kui mingil põhjusel puudub paki saabumist teavitavas SMS-is tagastuskood, saate…"
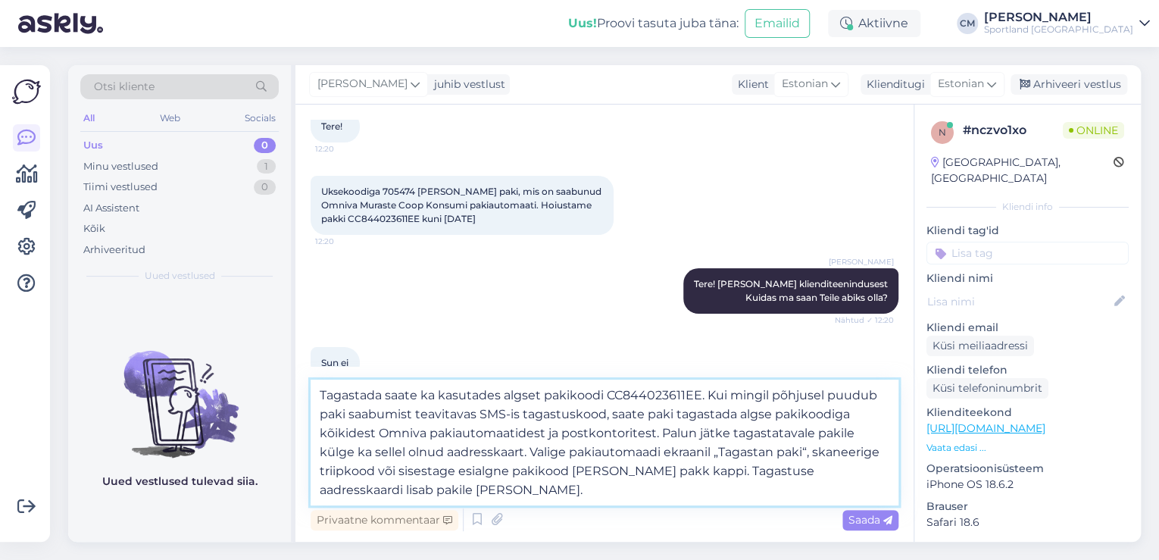
click at [666, 391] on textarea "Tagastada saate ka kasutades algset pakikoodi CC844023611EE. Kui mingil põhjuse…" at bounding box center [604, 442] width 588 height 126
click at [666, 392] on textarea "Tagastada saate ka kasutades algset pakikoodi CC844023611EE. Kui mingil põhjuse…" at bounding box center [604, 442] width 588 height 126
drag, startPoint x: 707, startPoint y: 397, endPoint x: 314, endPoint y: 373, distance: 393.0
click at [314, 373] on div "Vestlus algas [DATE] Tere! 12:20 Uksekoodiga 705474 [PERSON_NAME] paki, mis on …" at bounding box center [604, 323] width 618 height 437
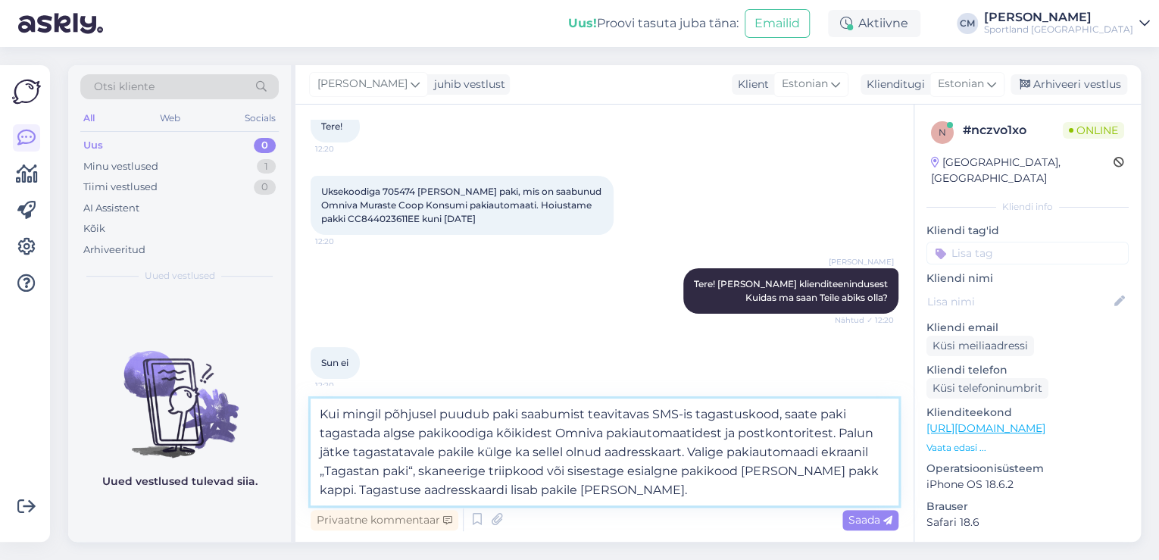
click at [494, 434] on textarea "Kui mingil põhjusel puudub paki saabumist teavitavas SMS-is tagastuskood, saate…" at bounding box center [604, 451] width 588 height 107
paste textarea "CC844023611EE"
click at [382, 449] on textarea "Kui mingil põhjusel puudub paki saabumist teavitavas SMS-is tagastuskood, saate…" at bounding box center [604, 451] width 588 height 107
type textarea "Kui mingil põhjusel puudub paki saabumist teavitavas SMS-is tagastuskood, saate…"
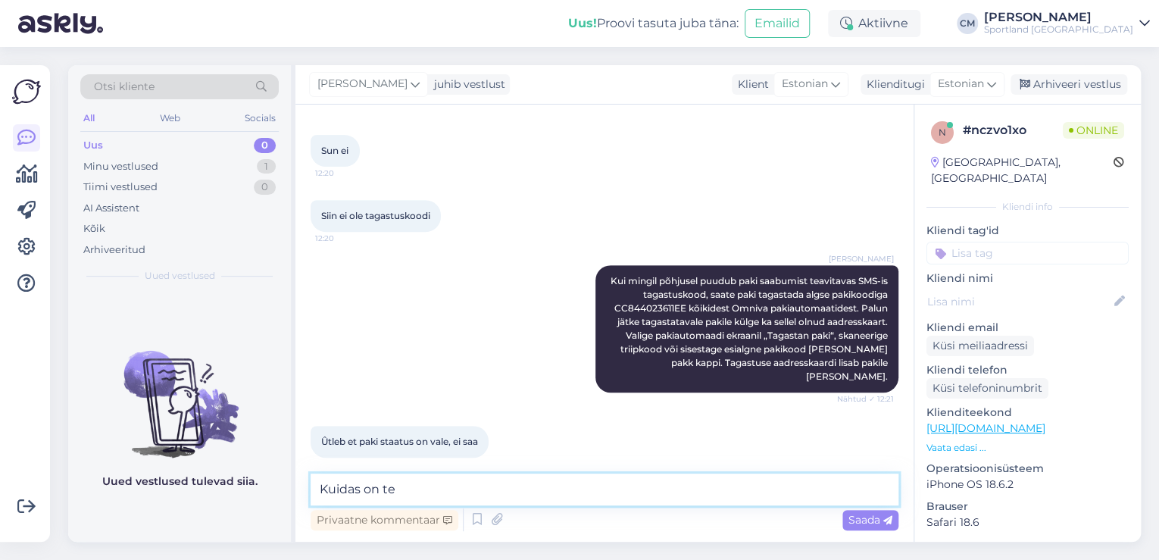
scroll to position [367, 0]
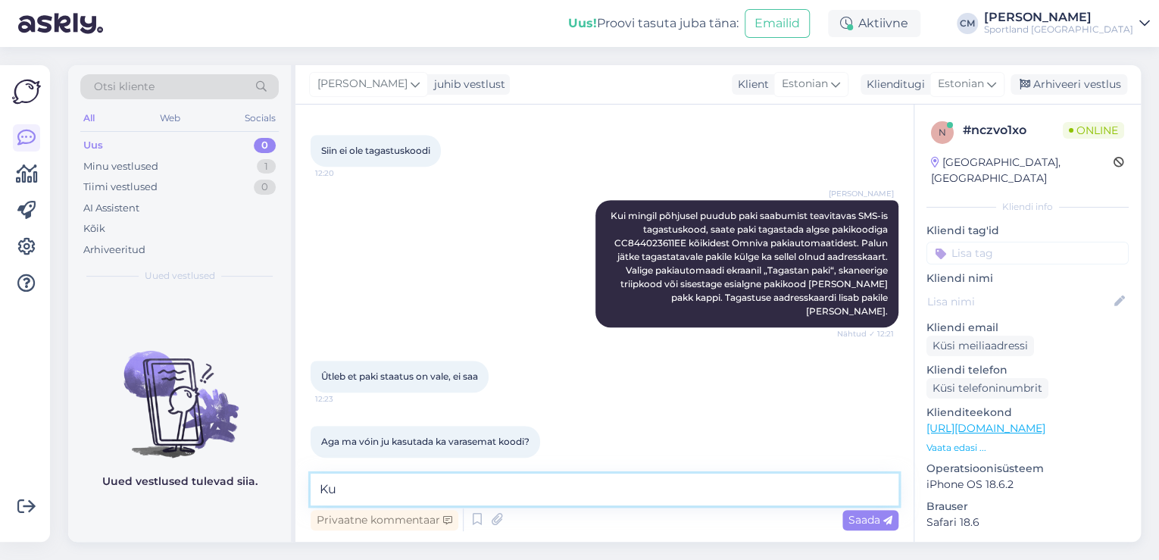
type textarea "K"
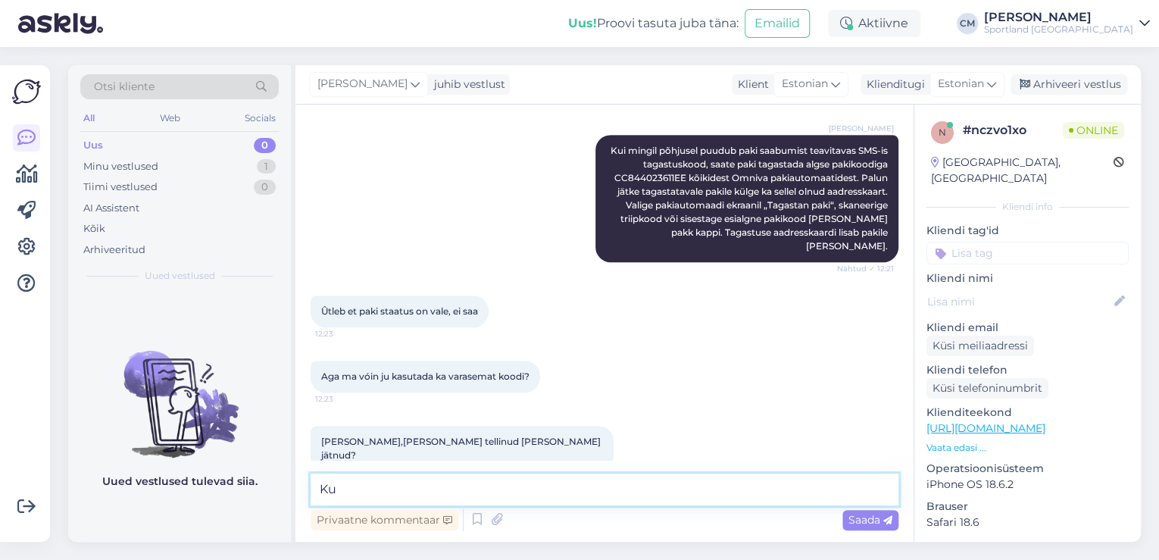
type textarea "K"
click at [454, 490] on textarea "Kui tegemist oli sama tellimusega, siis jah." at bounding box center [604, 489] width 588 height 32
click at [666, 491] on textarea "Kui tegemist oli sama Sportland tellimusega, siis jah." at bounding box center [604, 489] width 588 height 32
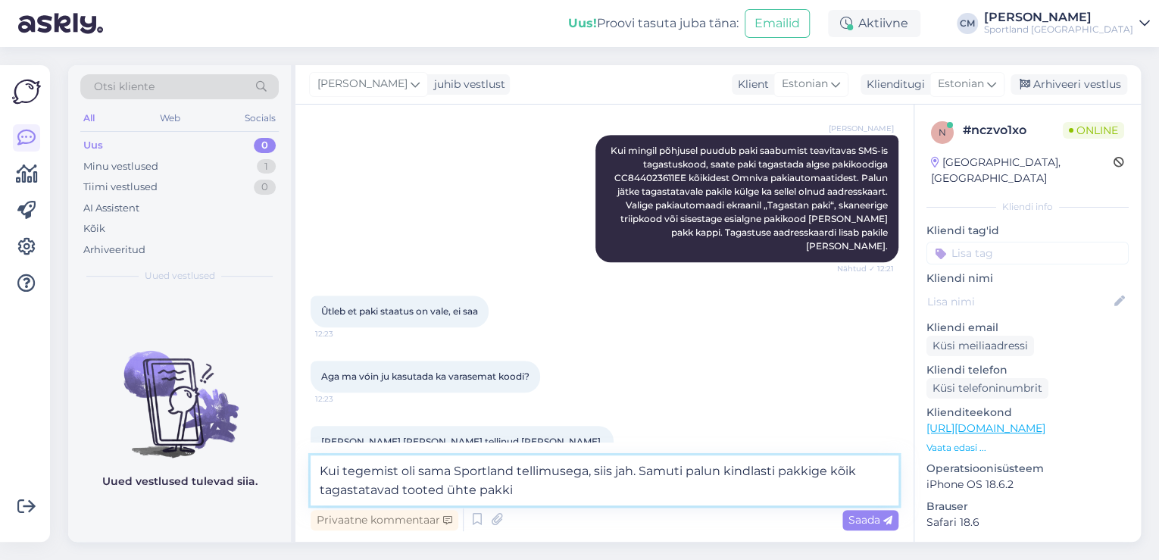
type textarea "Kui tegemist oli sama Sportland tellimusega, siis jah. Samuti palun kindlasti p…"
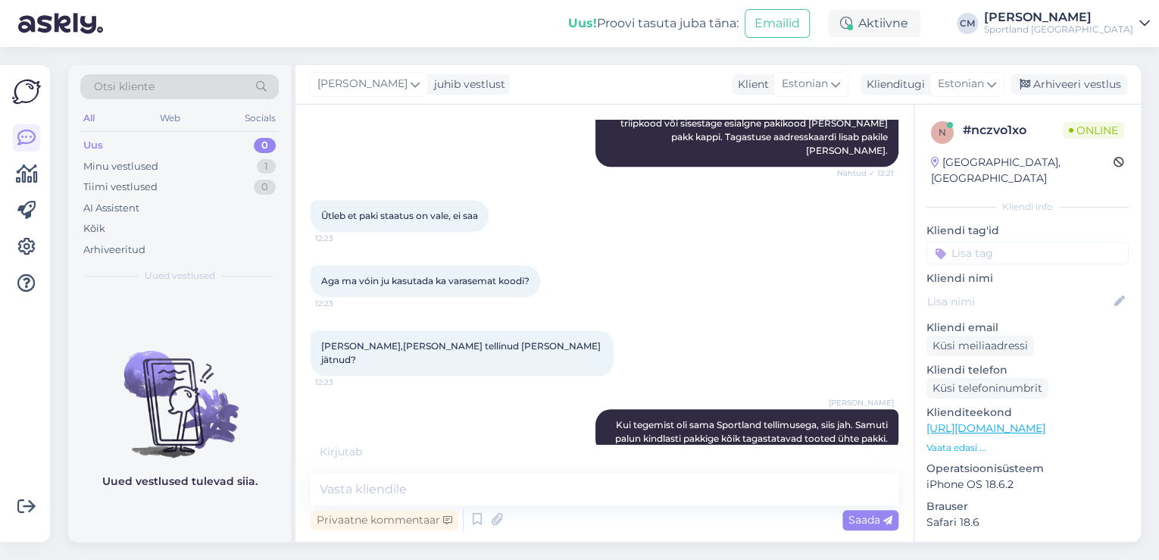
scroll to position [576, 0]
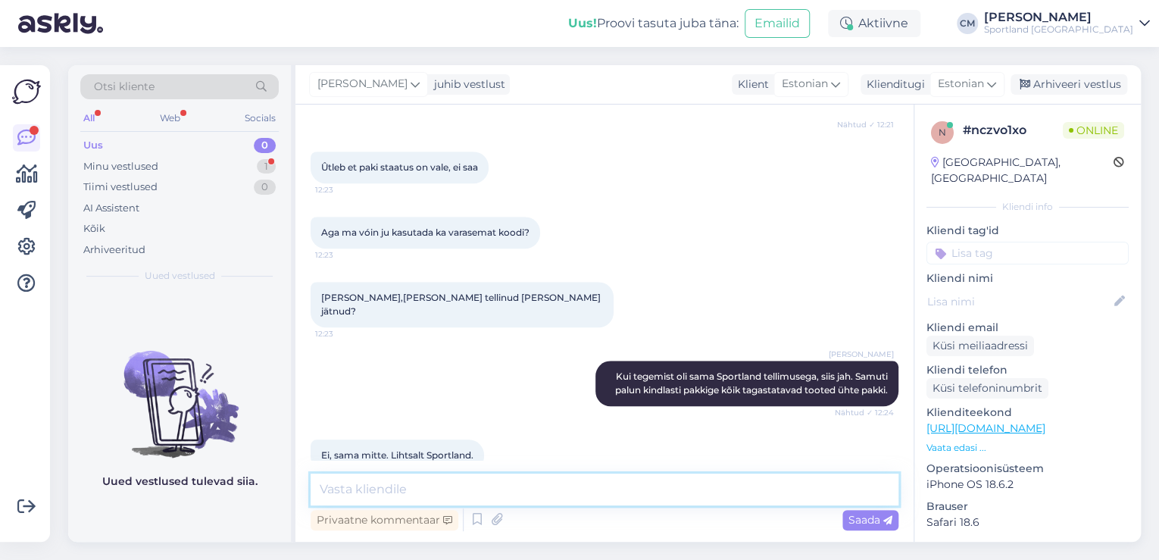
click at [485, 491] on textarea at bounding box center [604, 489] width 588 height 32
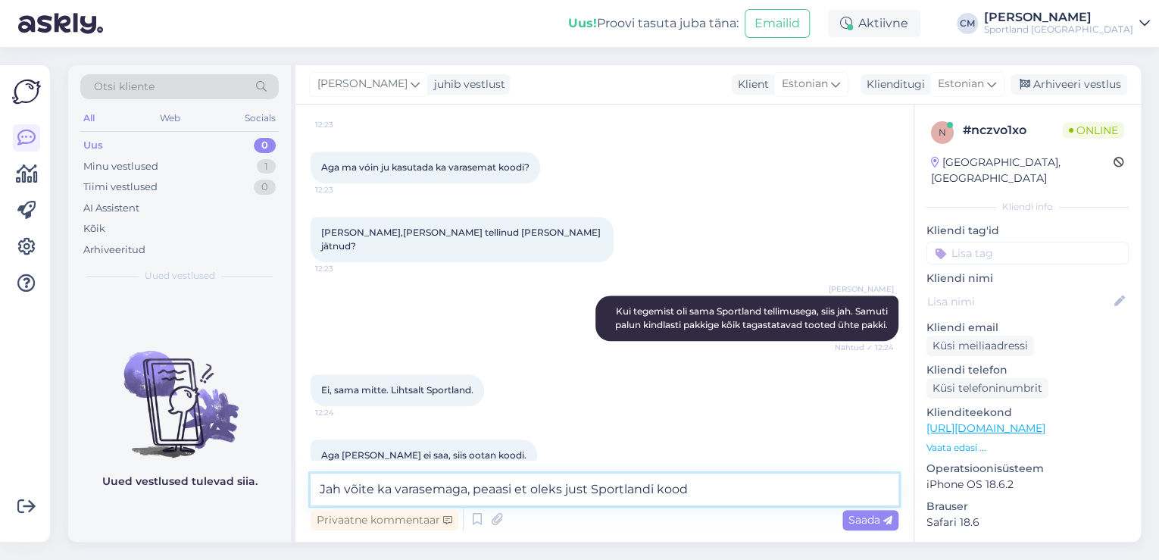
type textarea "Jah võite ka varasemaga, peaasi et oleks just Sportlandi kood."
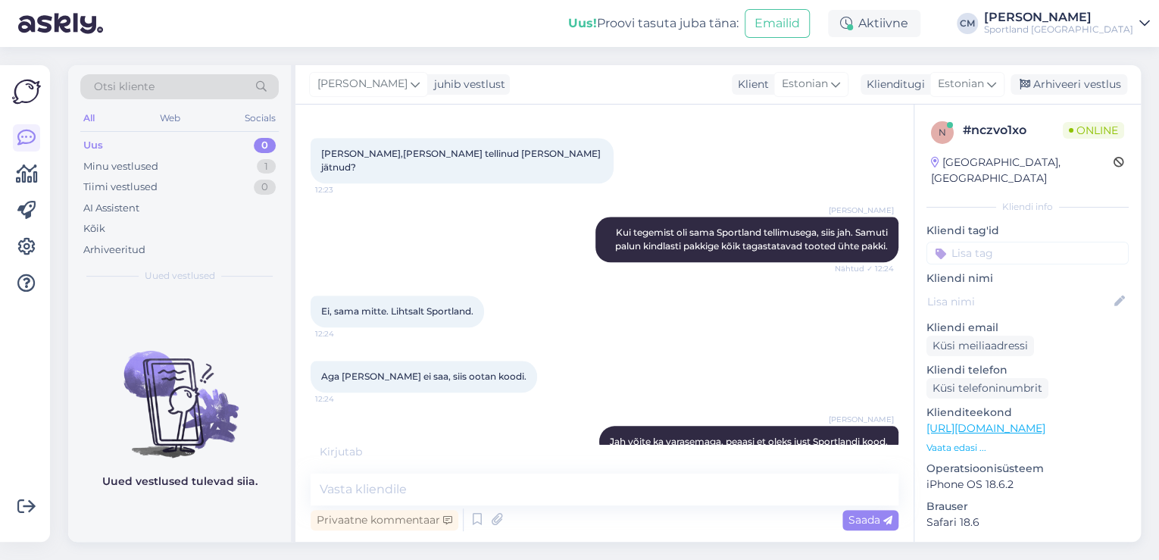
scroll to position [785, 0]
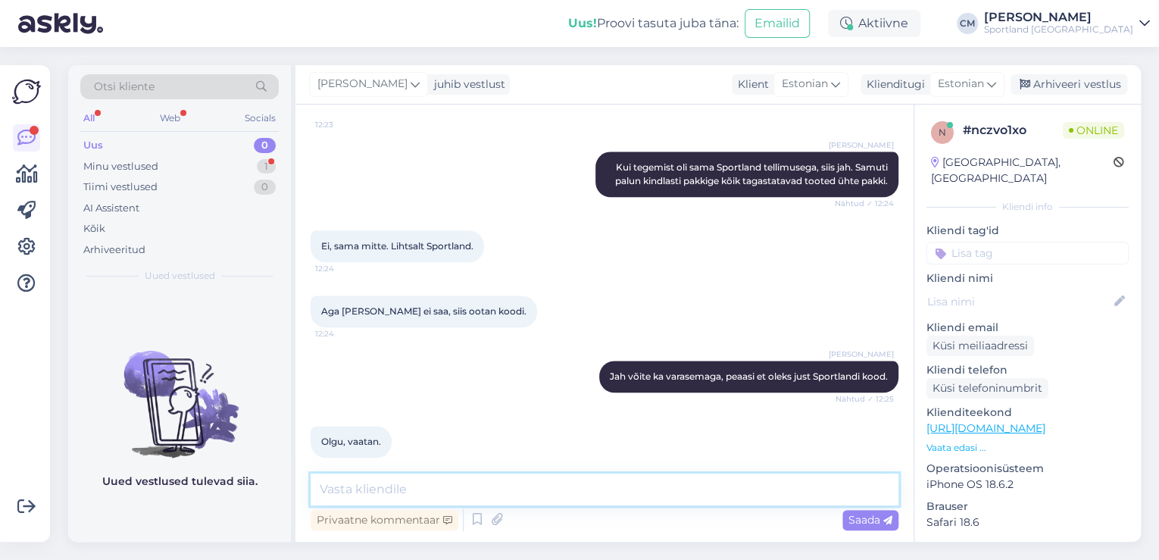
click at [488, 476] on textarea at bounding box center [604, 489] width 588 height 32
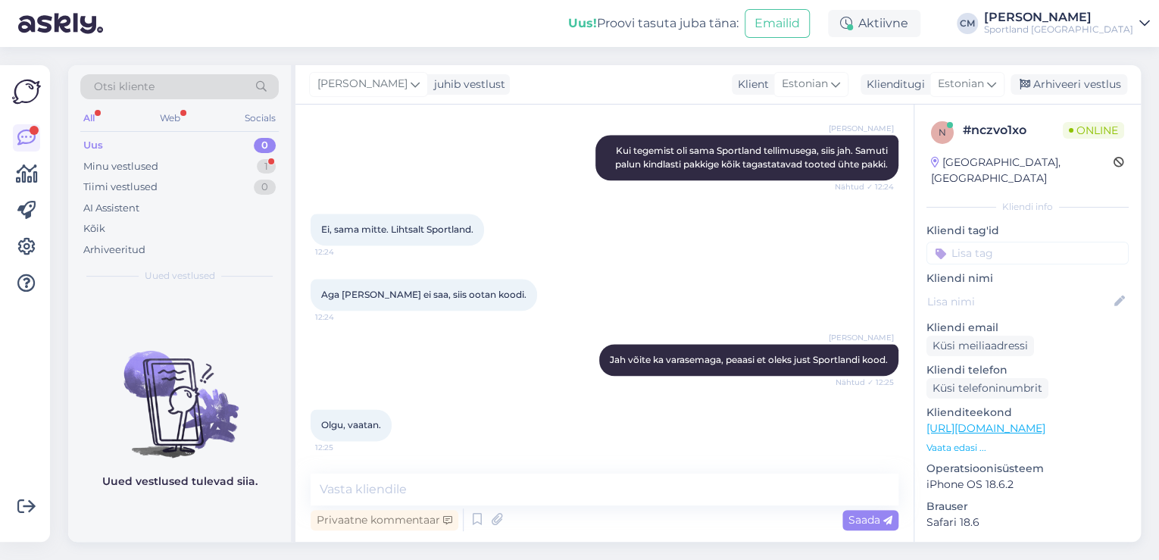
scroll to position [850, 0]
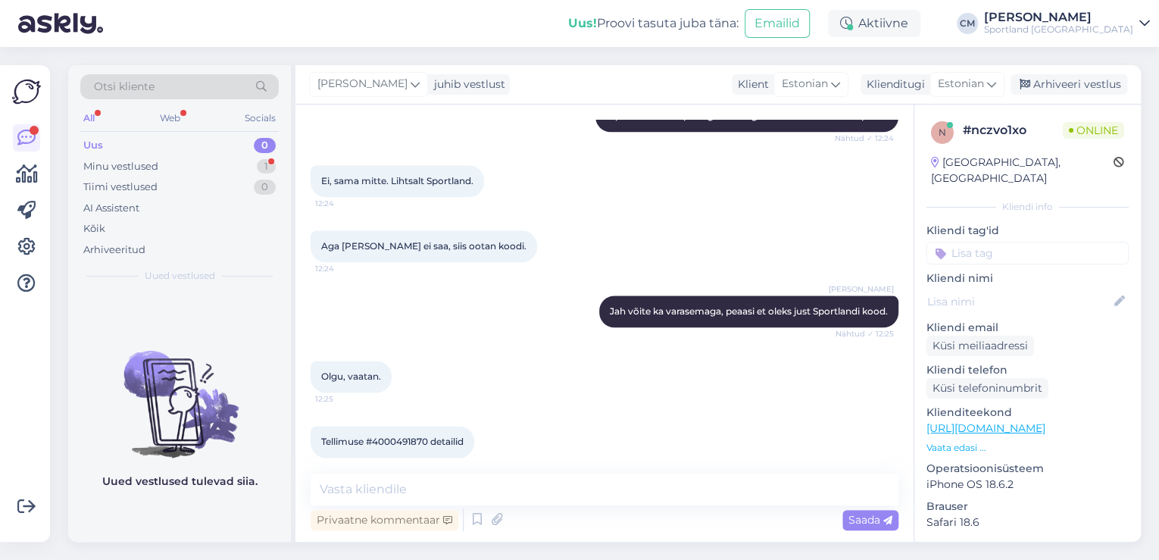
click at [395, 435] on span "Tellimuse #4000491870 detailid" at bounding box center [392, 440] width 142 height 11
copy span "4000491870"
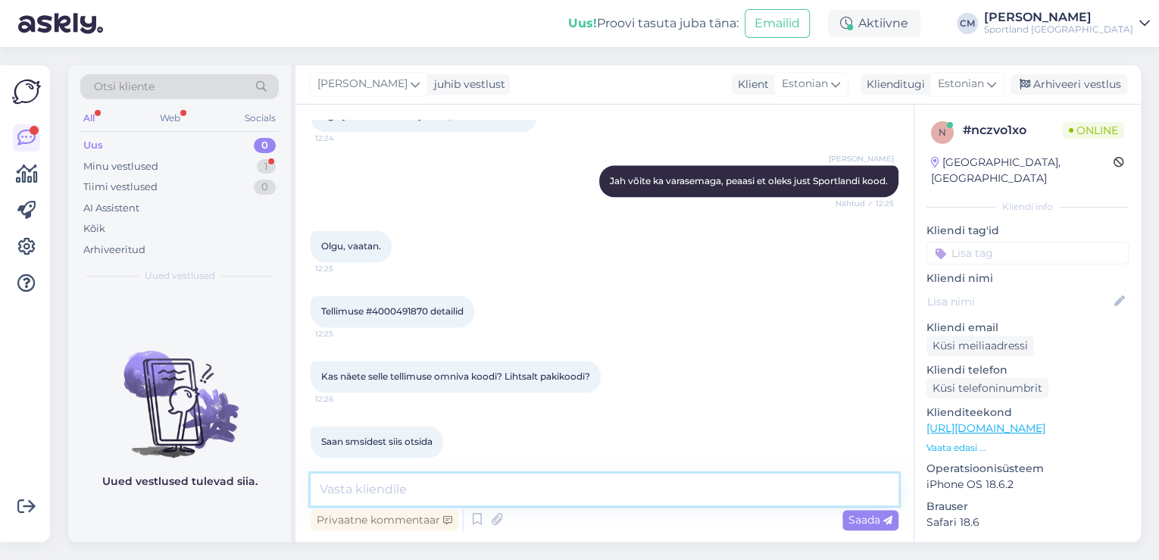
click at [400, 480] on textarea at bounding box center [604, 489] width 588 height 32
paste textarea "CC841520325EE"
type textarea "CC841520325EE"
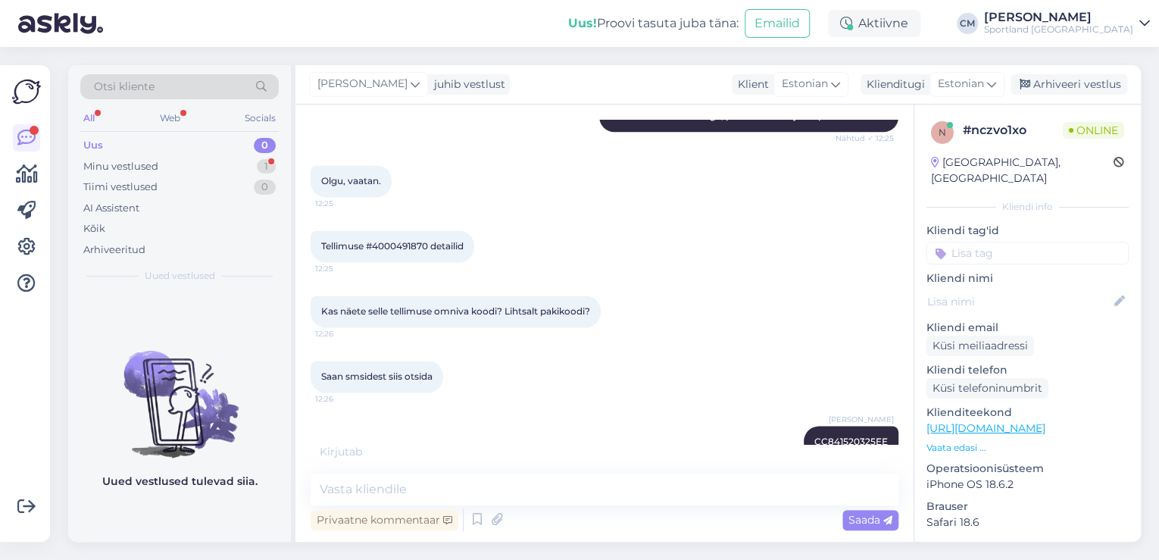
scroll to position [1110, 0]
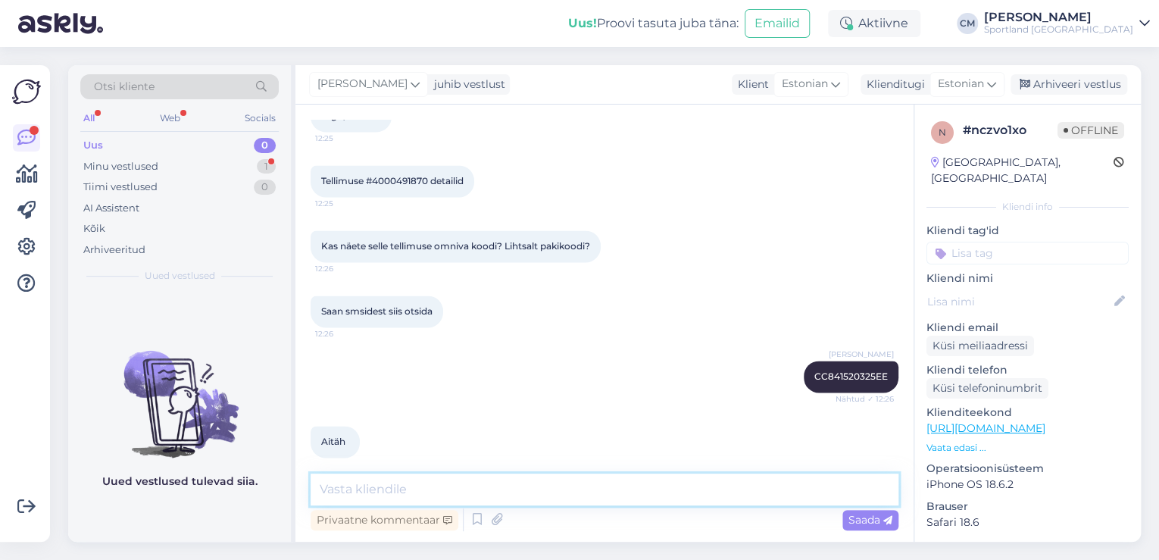
click at [565, 497] on textarea at bounding box center [604, 489] width 588 height 32
type textarea "K"
click at [1048, 71] on div "[PERSON_NAME] juhib vestlust Klient [DEMOGRAPHIC_DATA] Klienditugi [DEMOGRAPHIC…" at bounding box center [717, 84] width 845 height 39
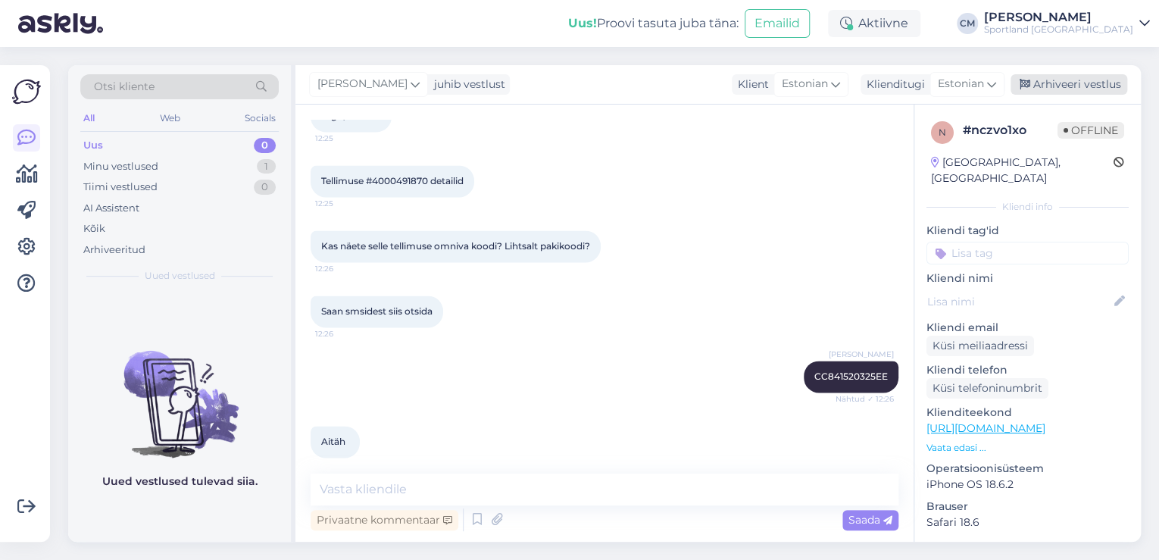
click at [1048, 90] on div "Arhiveeri vestlus" at bounding box center [1068, 84] width 117 height 20
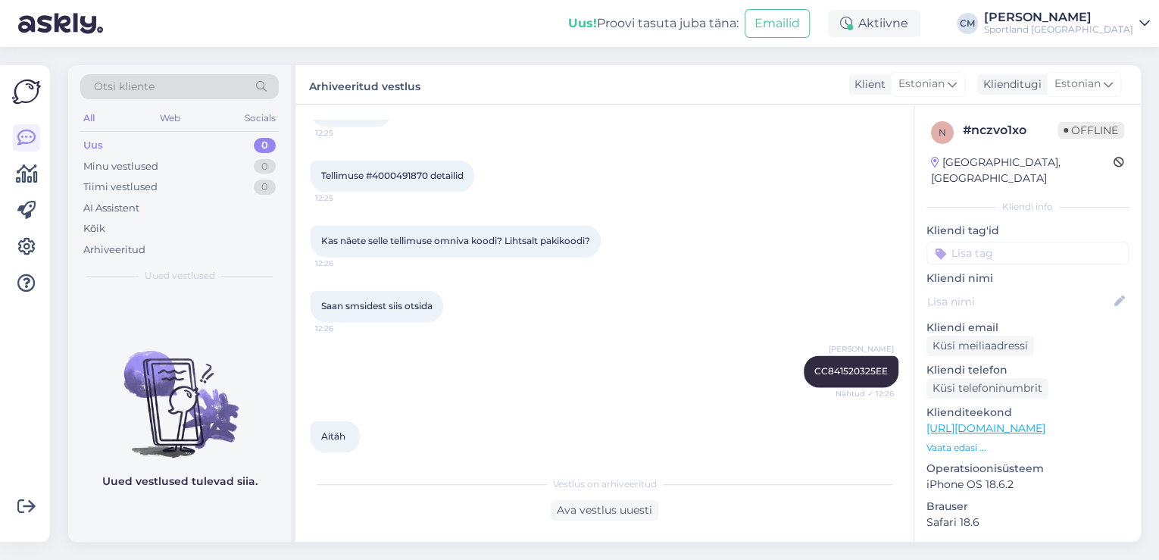
click at [1040, 242] on input at bounding box center [1027, 253] width 202 height 23
type input "tagast"
click at [1040, 304] on div "Tagastamine (e-pood)" at bounding box center [1027, 311] width 116 height 15
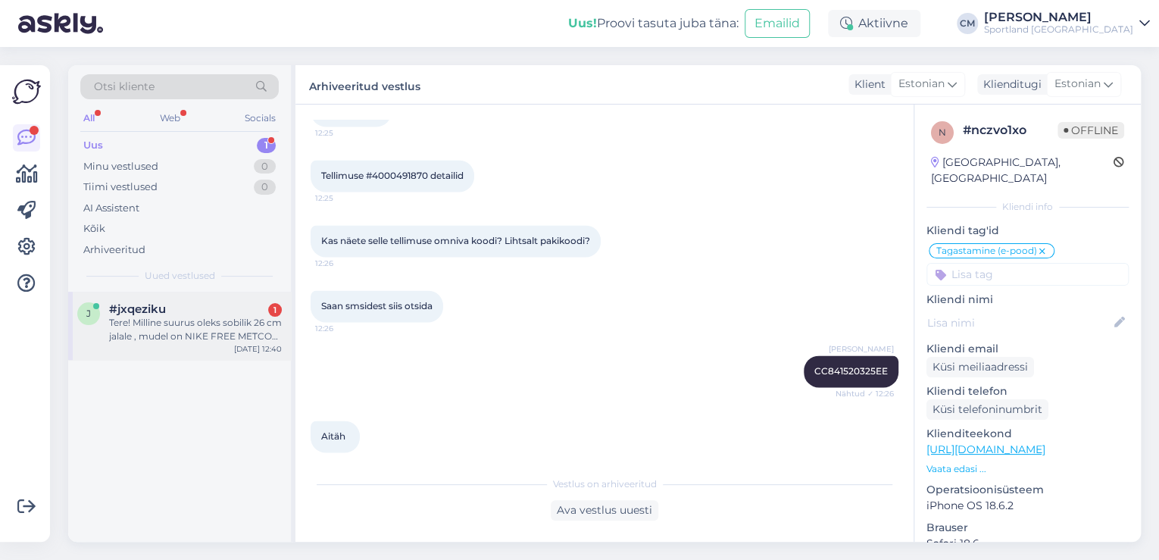
click at [209, 308] on div "#jxqeziku 1" at bounding box center [195, 309] width 173 height 14
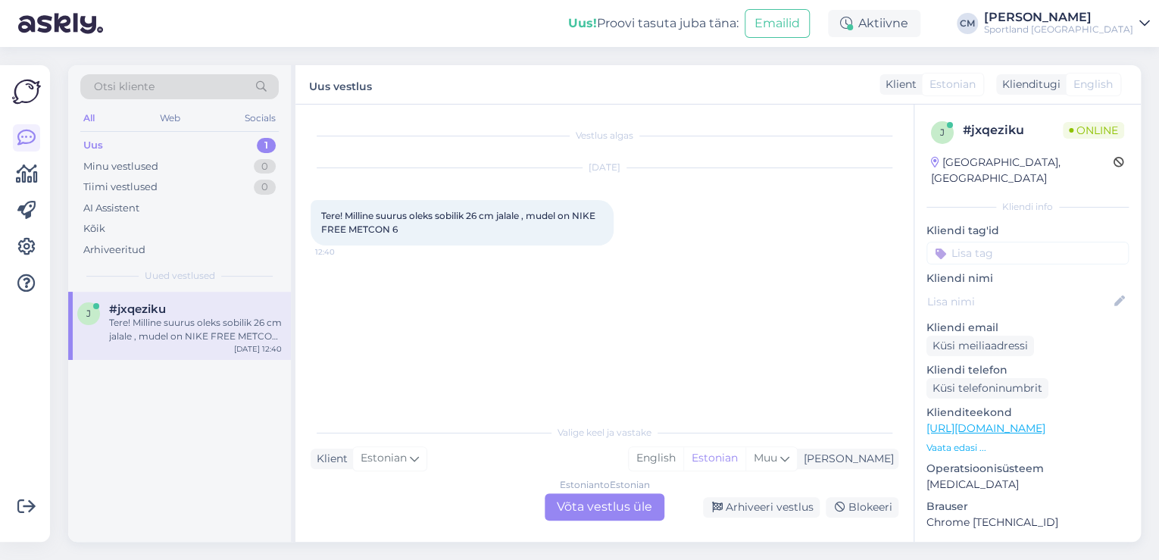
scroll to position [0, 0]
click at [583, 506] on div "Estonian to Estonian Võta vestlus üle" at bounding box center [604, 506] width 120 height 27
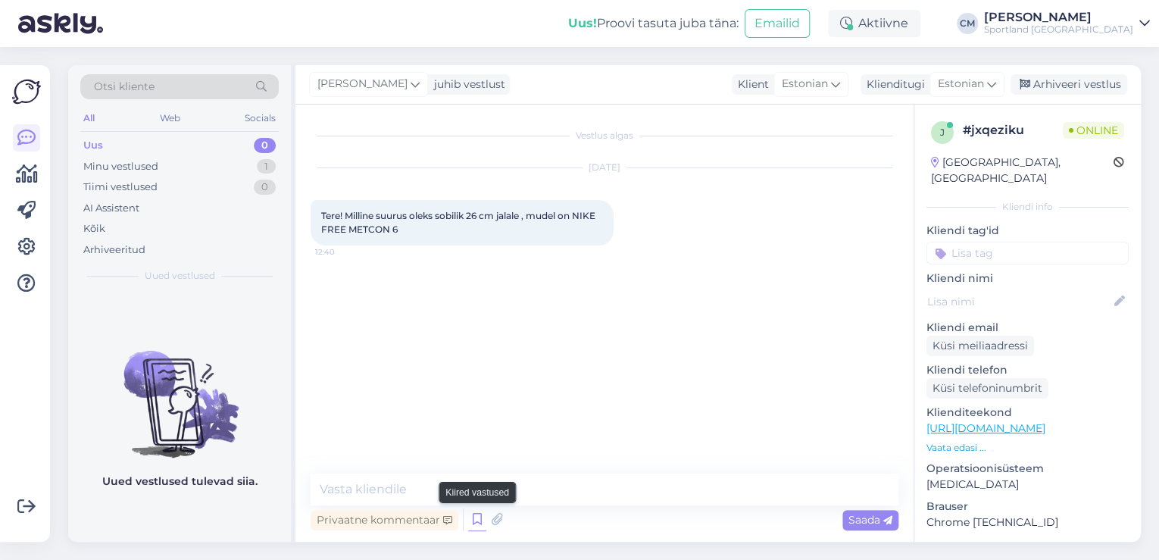
click at [470, 518] on icon at bounding box center [477, 519] width 18 height 23
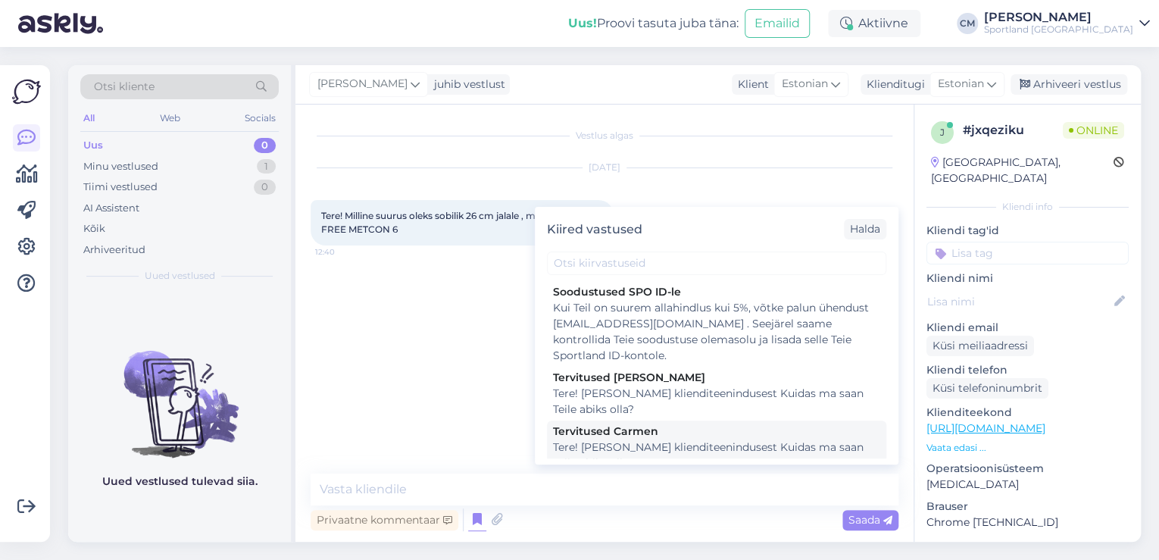
click at [649, 445] on div "Tere! [PERSON_NAME] klienditeenindusest Kuidas ma saan Teile abiks olla?" at bounding box center [716, 455] width 327 height 32
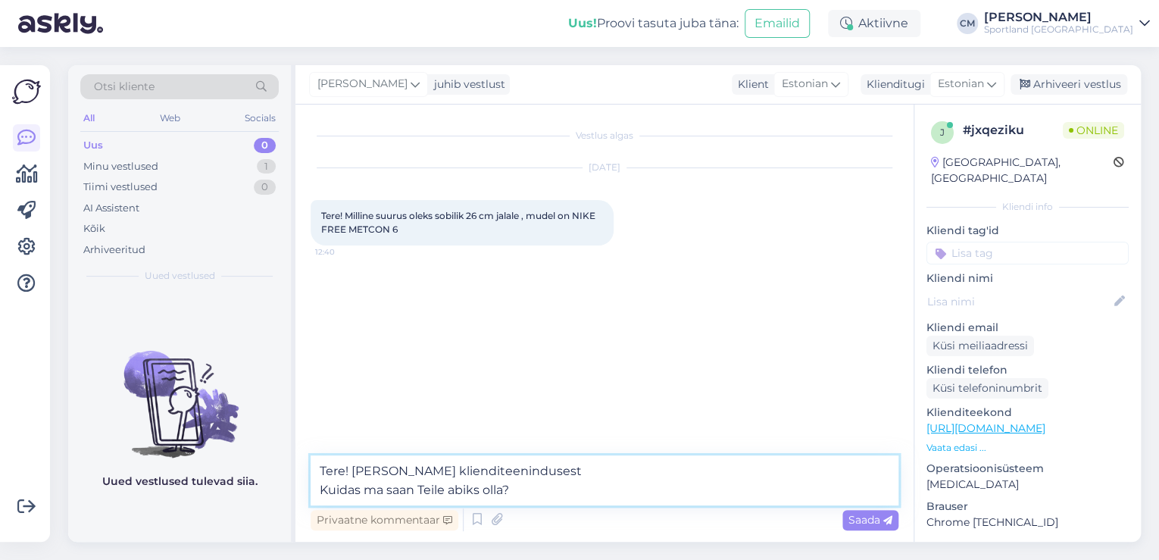
drag, startPoint x: 541, startPoint y: 490, endPoint x: 270, endPoint y: 482, distance: 272.0
click at [270, 482] on div "Otsi kliente All Web Socials Uus 0 Minu vestlused 1 Tiimi vestlused 0 AI Assist…" at bounding box center [604, 303] width 1072 height 476
type textarea "Tere! [PERSON_NAME] klienditeenindusest"
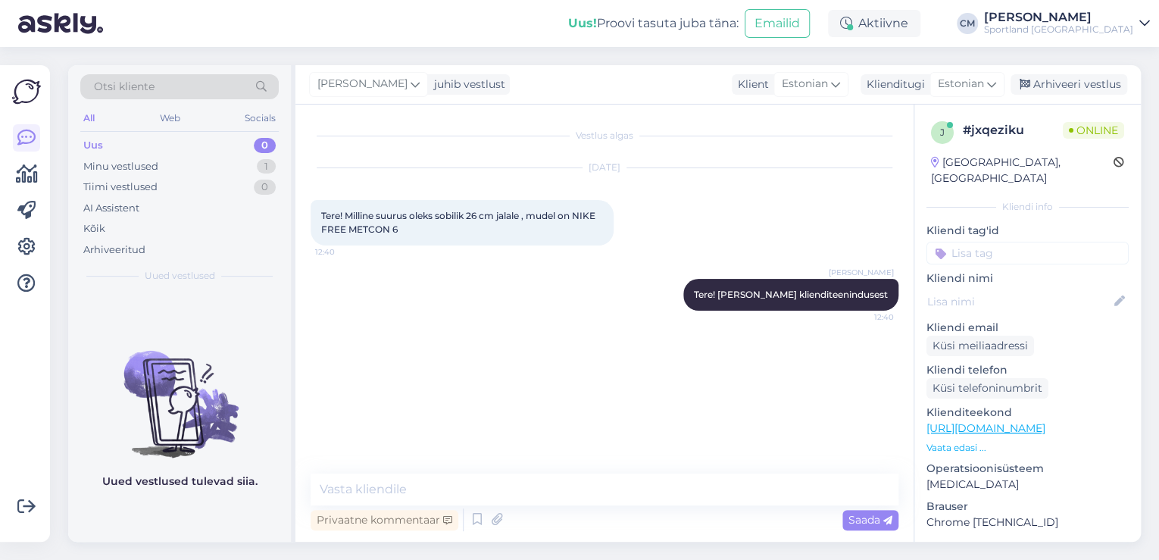
click at [1045, 421] on link "[URL][DOMAIN_NAME]" at bounding box center [985, 428] width 119 height 14
click at [397, 493] on textarea at bounding box center [604, 489] width 588 height 32
paste textarea "S"
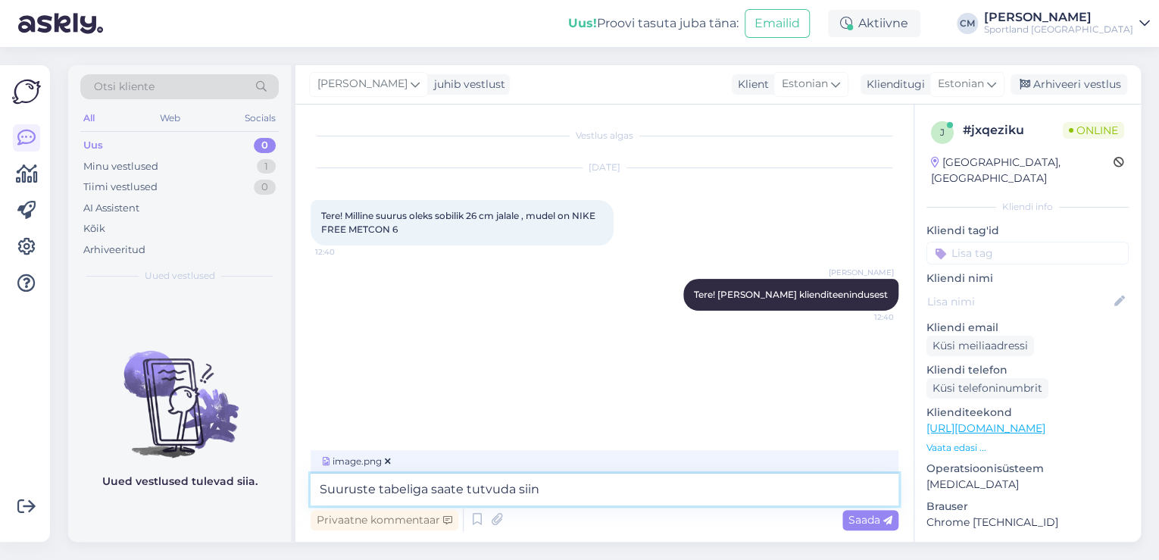
type textarea "Suuruste tabeliga saate tutvuda siin:"
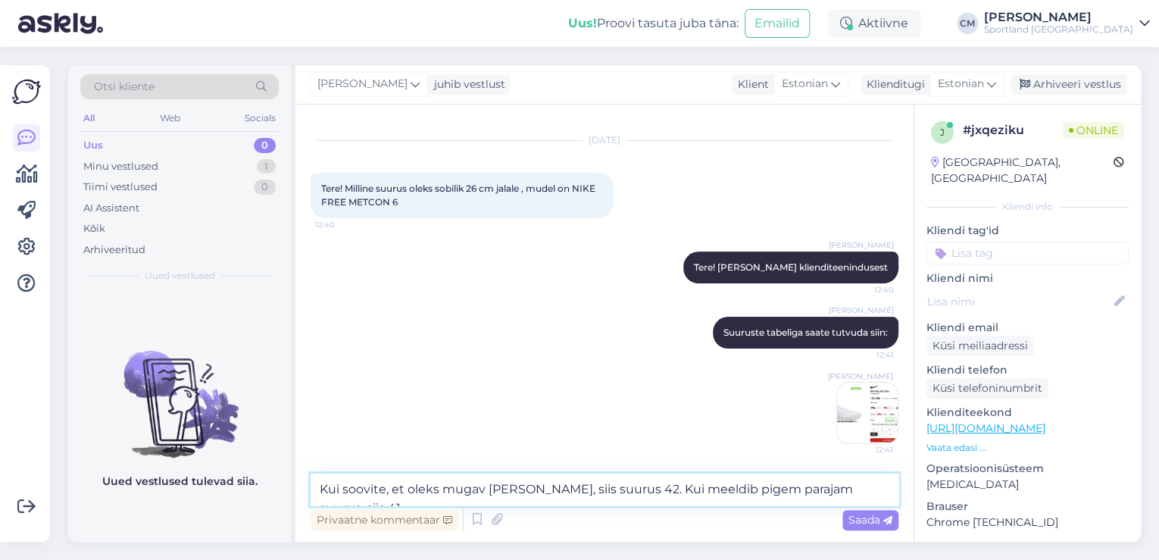
type textarea "Kui soovite, et oleks mugav [PERSON_NAME], siis suurus 42. Kui meeldib pigem pa…"
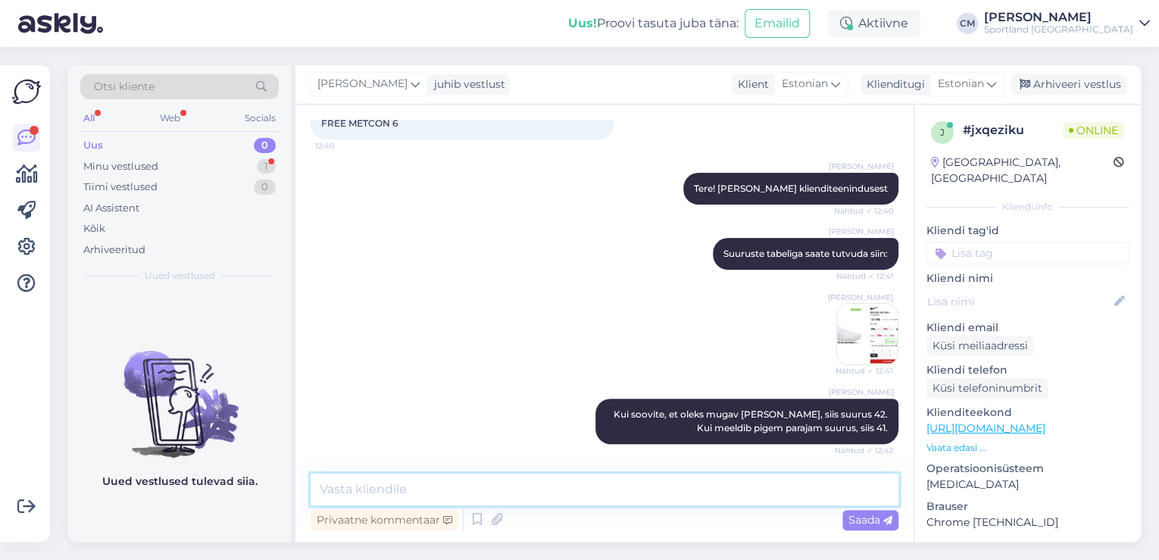
scroll to position [171, 0]
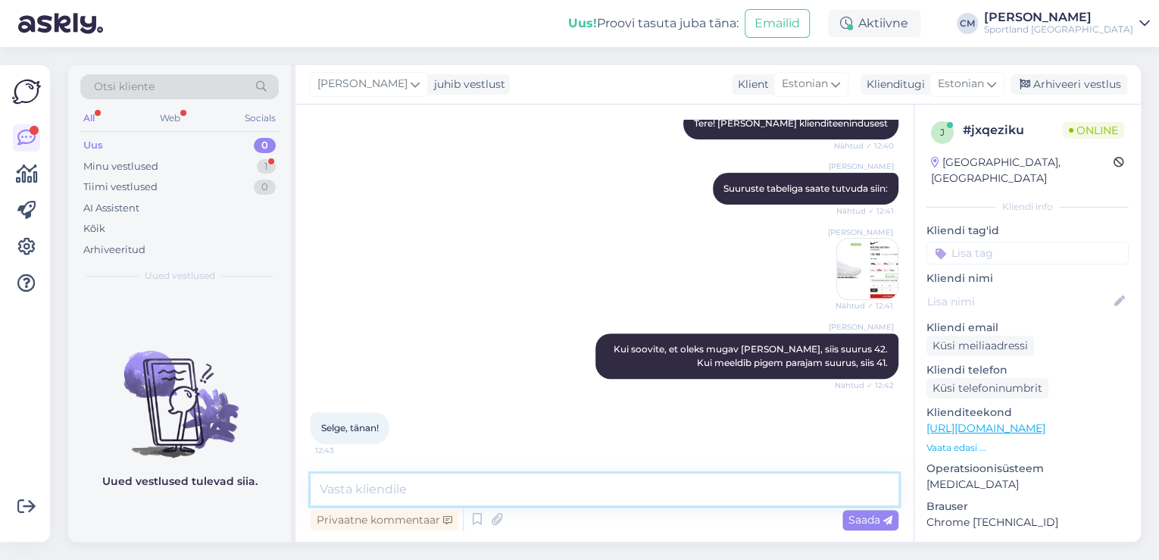
click at [421, 476] on textarea at bounding box center [604, 489] width 588 height 32
type textarea "Kas saan veel aidata?"
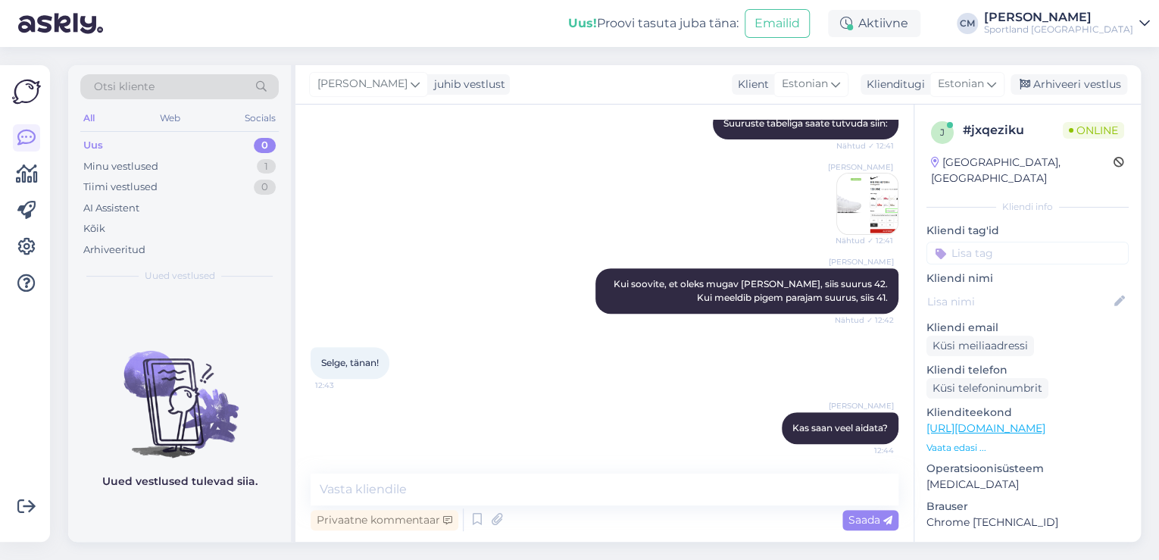
click at [1054, 242] on input at bounding box center [1027, 253] width 202 height 23
type input "suuru"
click at [1029, 289] on span "Toodete suurustele vastavus (suurustetabelid)" at bounding box center [1027, 293] width 121 height 9
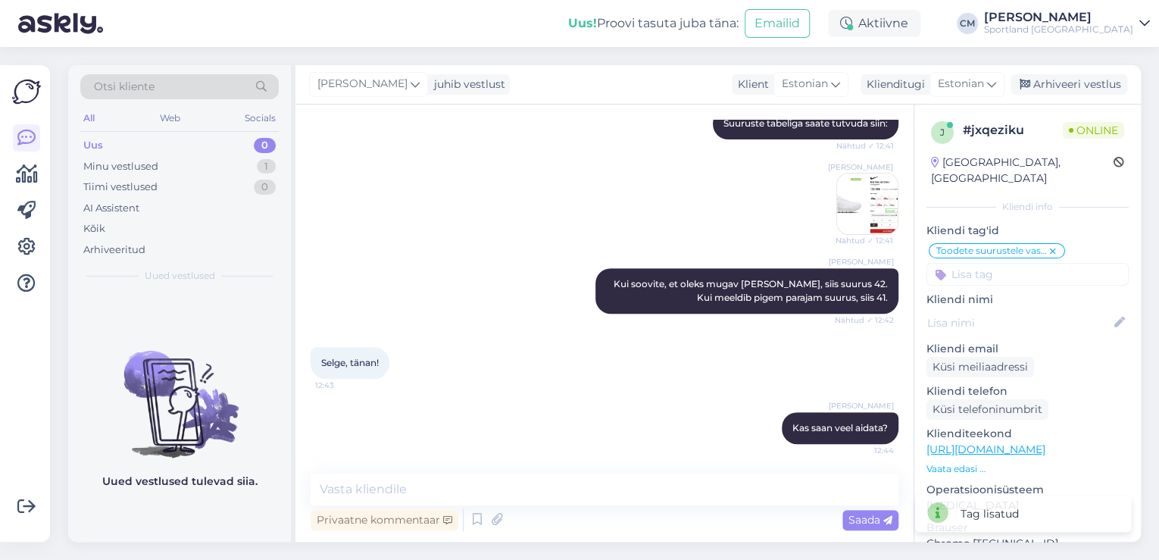
click at [1009, 263] on input at bounding box center [1027, 274] width 202 height 23
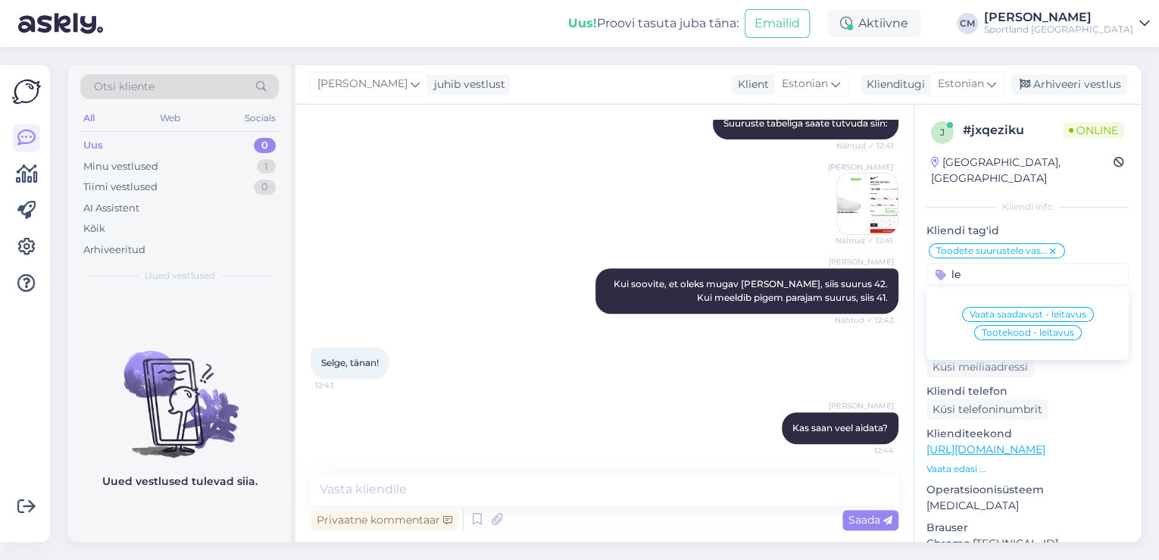
type input "l"
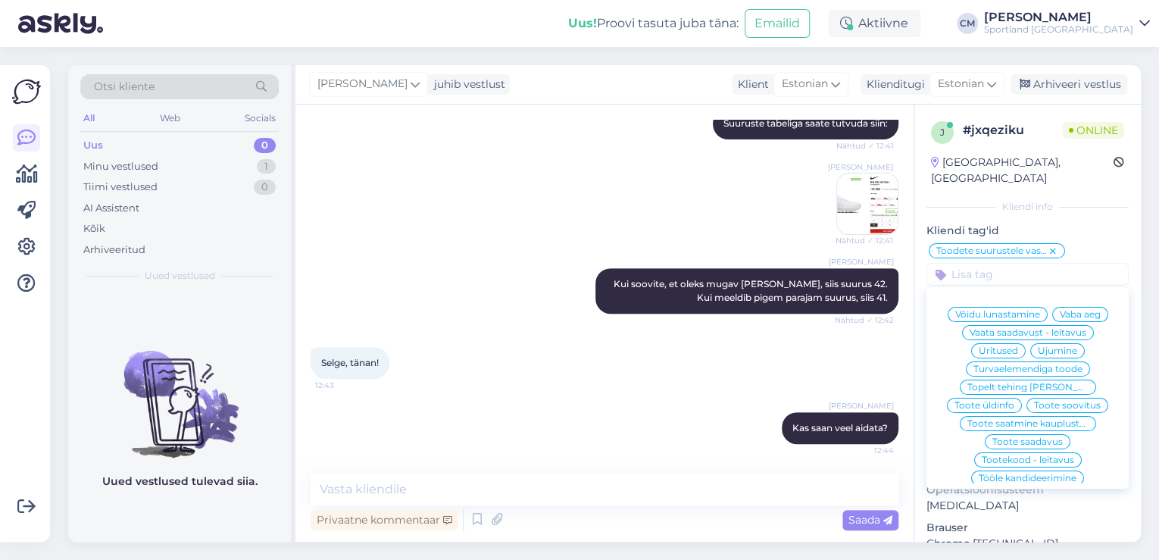
click at [1090, 242] on div "Toodete suurustele vastavus (suurustetabelid) Võidu lunastamine Vaba aeg Vaata …" at bounding box center [1027, 264] width 202 height 44
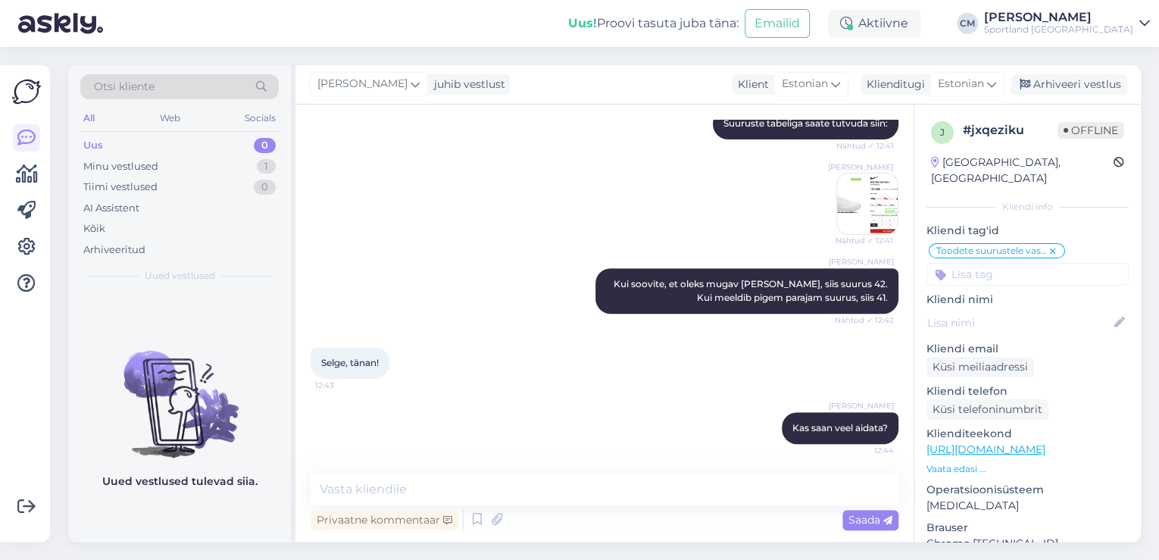
click at [1055, 95] on div "[PERSON_NAME] juhib vestlust Klient [DEMOGRAPHIC_DATA] Klienditugi [DEMOGRAPHIC…" at bounding box center [717, 84] width 845 height 39
click at [1065, 86] on div "Arhiveeri vestlus" at bounding box center [1068, 84] width 117 height 20
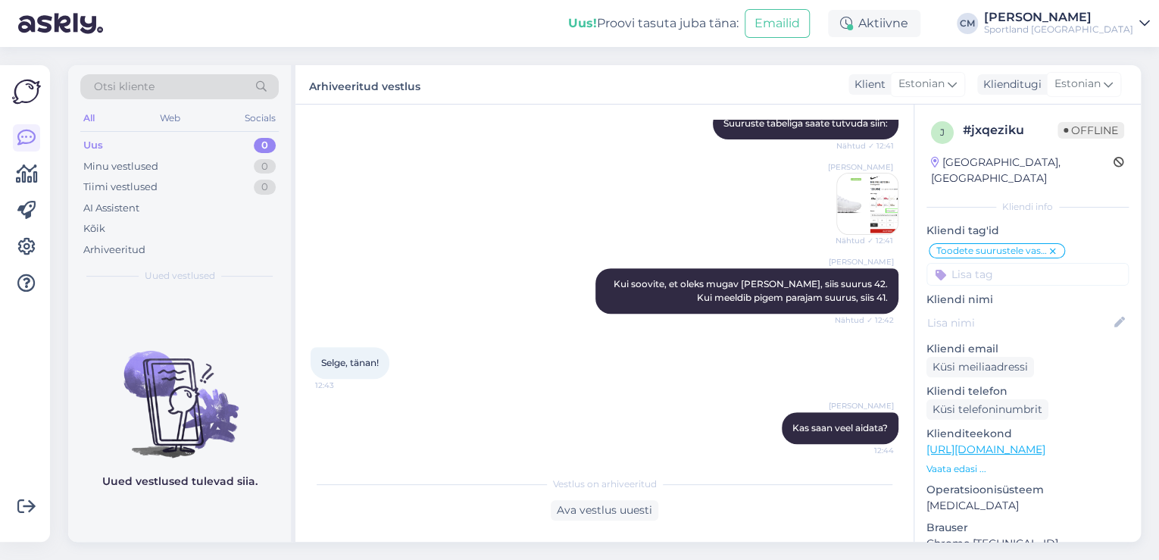
click at [883, 8] on div "Uus! Proovi tasuta [PERSON_NAME]: Emailid Aktiivne Võta paus, Askly hoiab klien…" at bounding box center [579, 23] width 1159 height 47
click at [888, 45] on div "Uus! Proovi tasuta [PERSON_NAME]: Emailid Aktiivne Võta paus, Askly hoiab klien…" at bounding box center [579, 280] width 1159 height 560
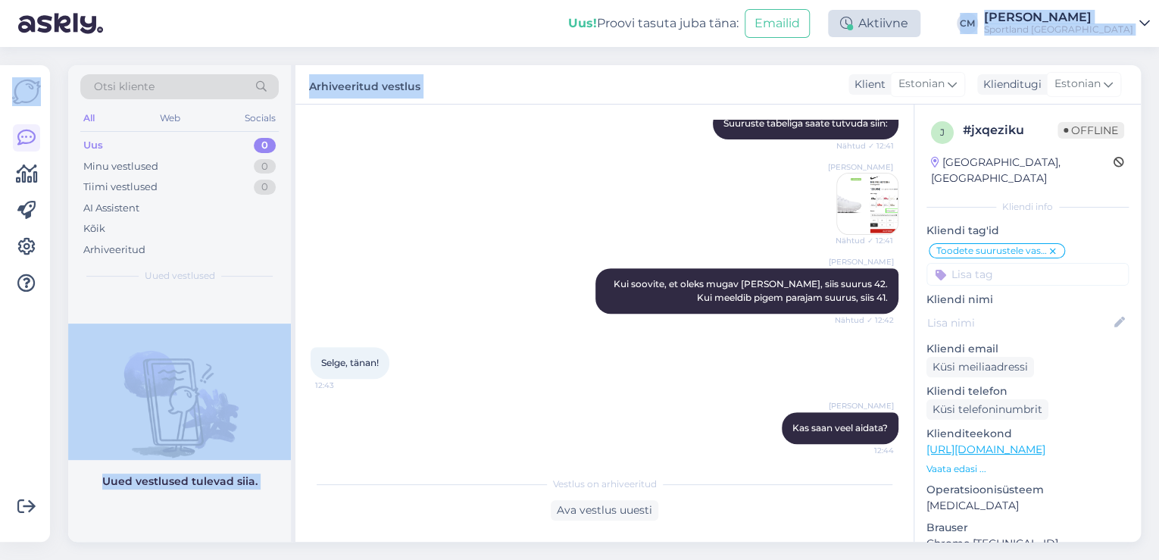
click at [893, 33] on div "Aktiivne" at bounding box center [874, 23] width 92 height 27
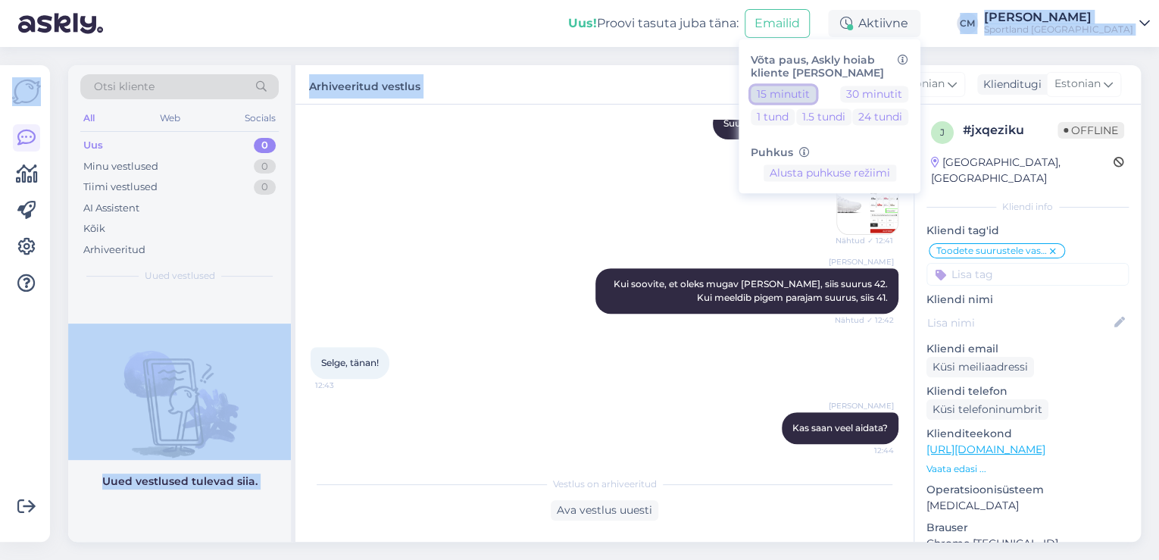
click at [816, 92] on button "15 minutit" at bounding box center [782, 94] width 65 height 17
click at [1044, 39] on div "Uus! Proovi tasuta [PERSON_NAME]: Emailid Eemal Võta paus, Askly hoiab kliente …" at bounding box center [579, 23] width 1159 height 47
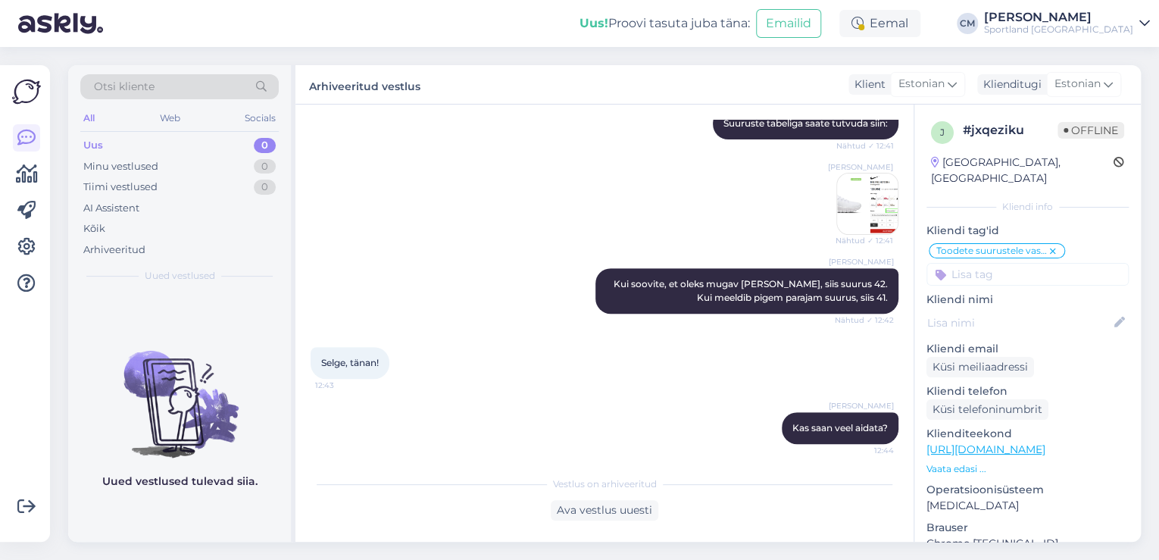
click at [1072, 33] on div "Sportland [GEOGRAPHIC_DATA]" at bounding box center [1058, 29] width 149 height 12
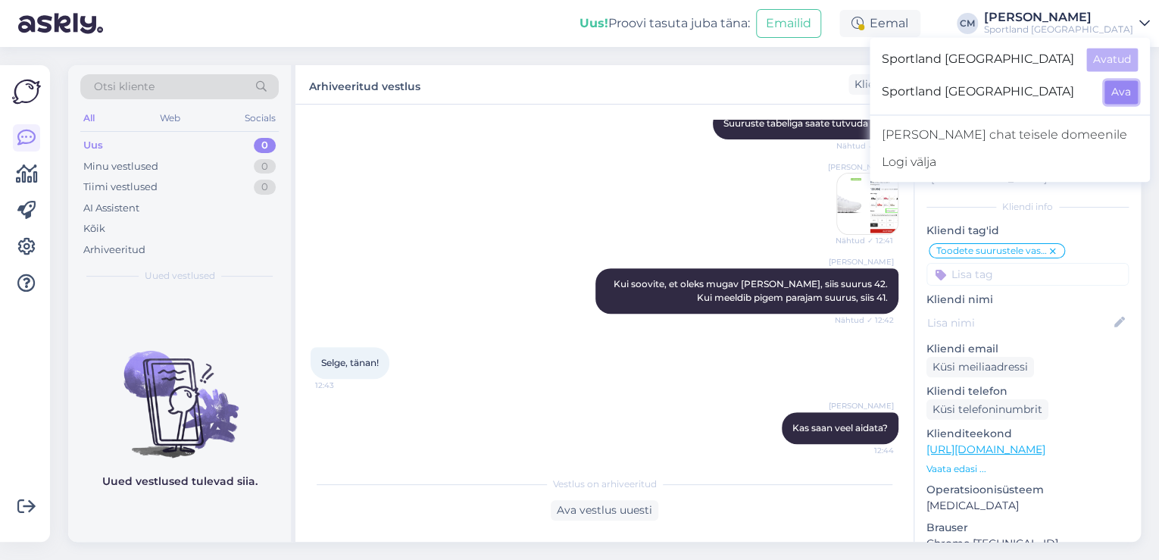
click at [1134, 97] on button "Ava" at bounding box center [1120, 91] width 33 height 23
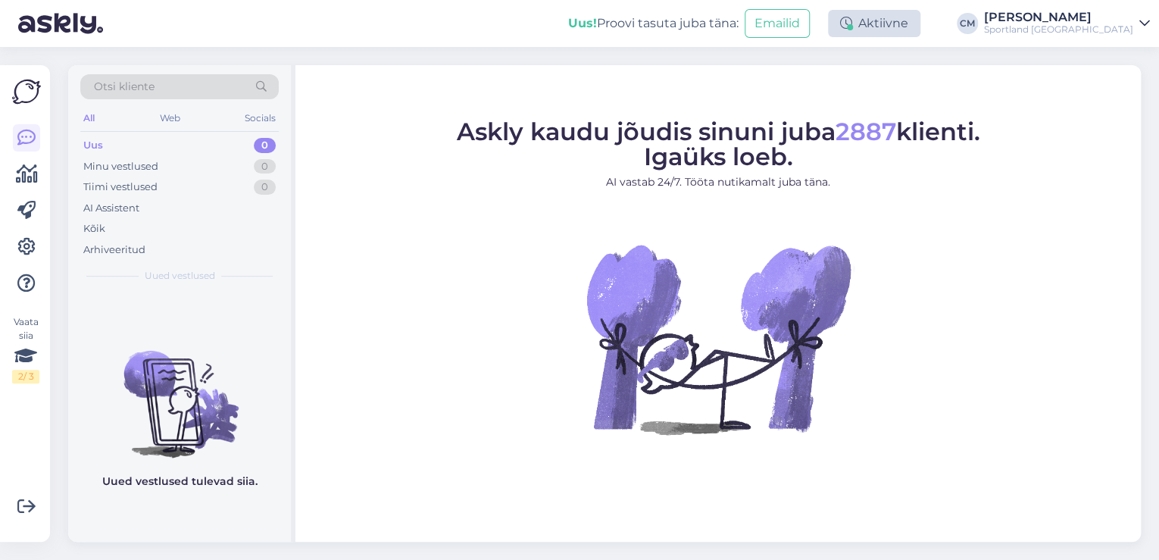
click at [878, 36] on div "Aktiivne" at bounding box center [874, 23] width 92 height 27
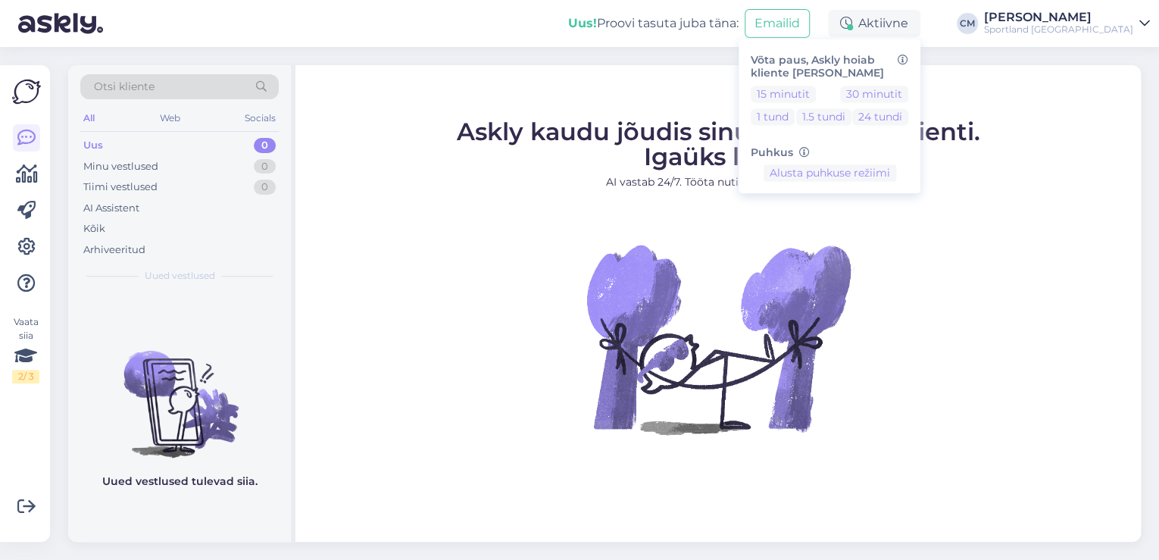
click at [844, 84] on div "Võta paus, Askly hoiab kliente [PERSON_NAME] 15 minutit 30 minutit 1 tund 1.5 t…" at bounding box center [829, 116] width 182 height 154
click at [816, 93] on button "15 minutit" at bounding box center [782, 94] width 65 height 17
click at [579, 164] on figcaption "Askly kaudu jõudis sinuni juba 2887 klienti. Igaüks loeb. AI vastab 24/7. Tööta…" at bounding box center [718, 161] width 523 height 83
